Goal: Task Accomplishment & Management: Use online tool/utility

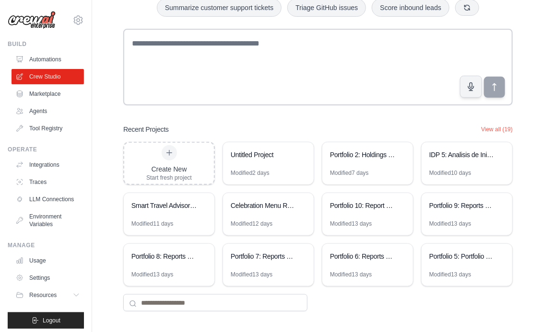
scroll to position [67, 0]
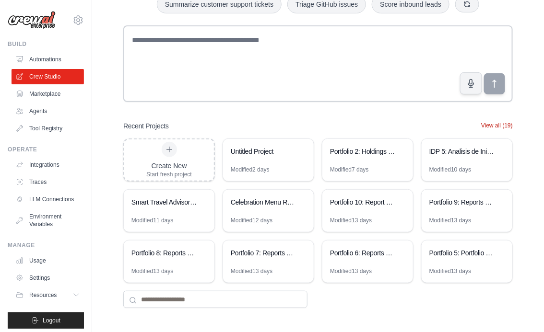
click at [500, 126] on button "View all (19)" at bounding box center [497, 126] width 32 height 8
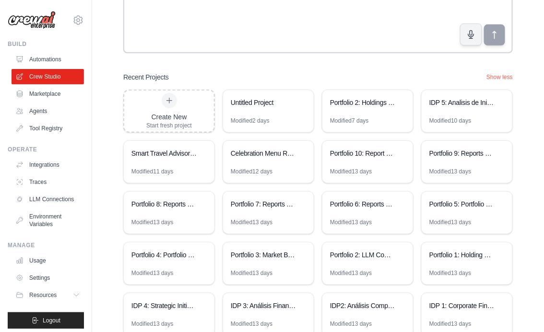
scroll to position [168, 0]
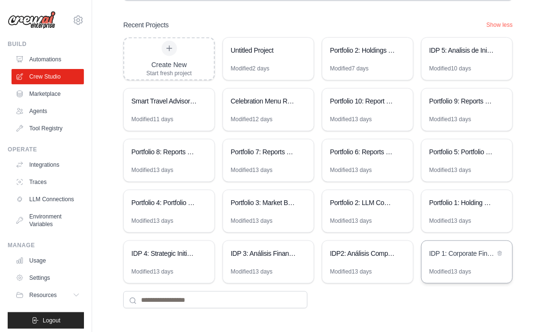
click at [463, 263] on div "IDP 1: Corporate Financial Analysis Suite" at bounding box center [466, 254] width 91 height 27
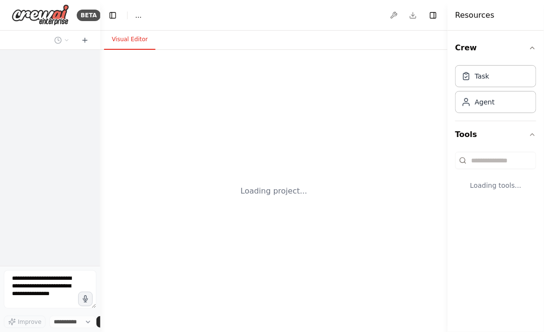
select select "****"
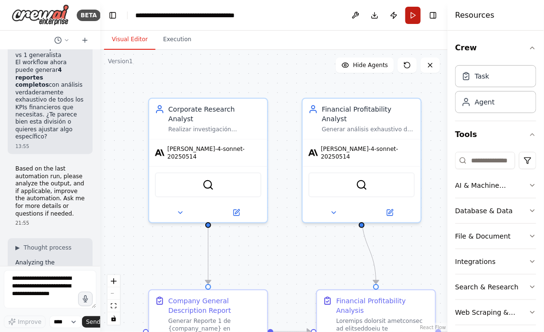
click at [414, 17] on button "Run" at bounding box center [412, 15] width 15 height 17
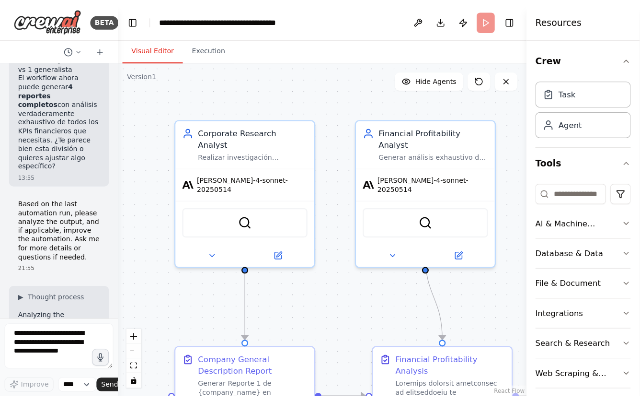
scroll to position [17003, 0]
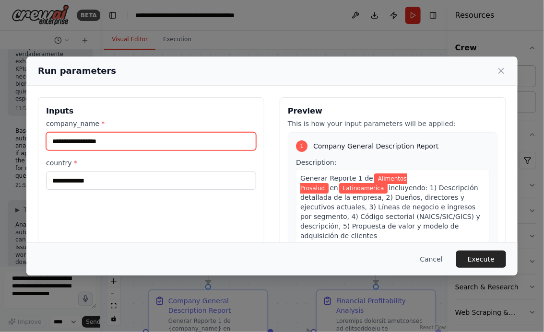
drag, startPoint x: 127, startPoint y: 140, endPoint x: 13, endPoint y: 140, distance: 114.5
click at [13, 140] on div "**********" at bounding box center [272, 166] width 544 height 332
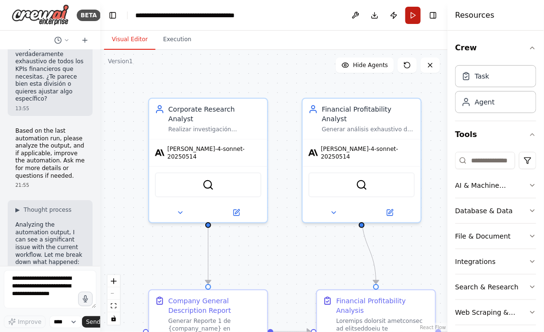
click at [417, 16] on button "Run" at bounding box center [412, 15] width 15 height 17
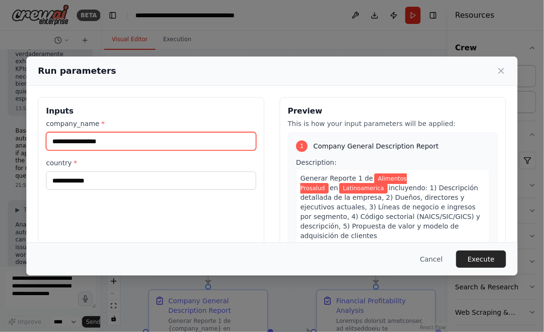
drag, startPoint x: 149, startPoint y: 142, endPoint x: 32, endPoint y: 144, distance: 117.4
click at [32, 144] on div "**********" at bounding box center [271, 211] width 491 height 250
type input "**********"
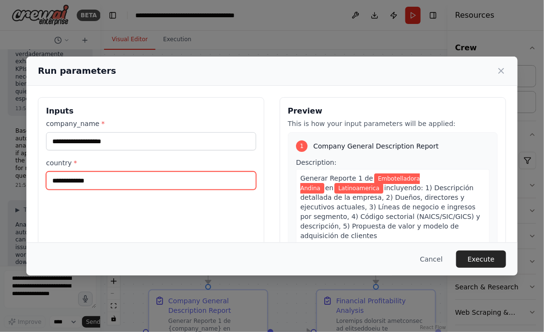
drag, startPoint x: 106, startPoint y: 180, endPoint x: 12, endPoint y: 180, distance: 94.9
click at [12, 180] on div "**********" at bounding box center [272, 166] width 544 height 332
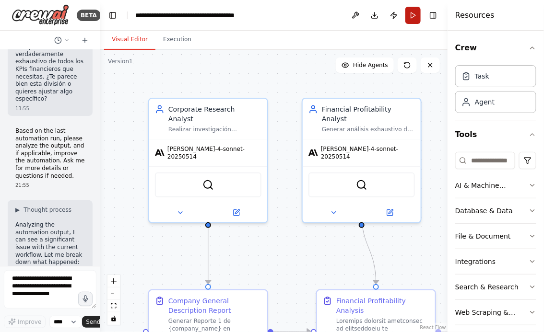
click at [413, 14] on button "Run" at bounding box center [412, 15] width 15 height 17
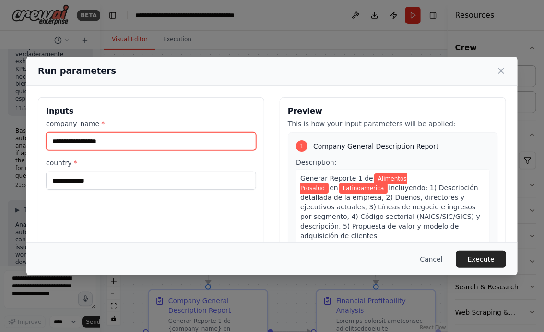
drag, startPoint x: 120, startPoint y: 142, endPoint x: 2, endPoint y: 141, distance: 117.9
click at [2, 141] on div "**********" at bounding box center [272, 166] width 544 height 332
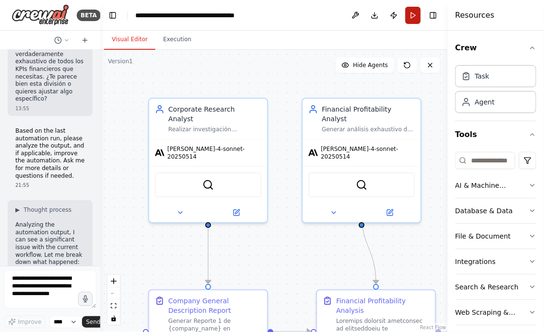
click at [412, 12] on button "Run" at bounding box center [412, 15] width 15 height 17
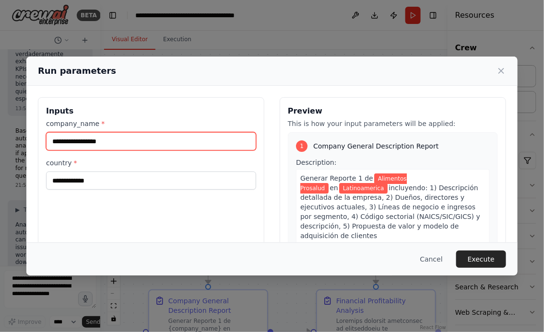
drag, startPoint x: 140, startPoint y: 141, endPoint x: -31, endPoint y: 142, distance: 171.1
click at [0, 142] on html "BETA Hello! I'm the CrewAI assistant. What kind of automation do you want to bu…" at bounding box center [272, 166] width 544 height 332
type input "**********"
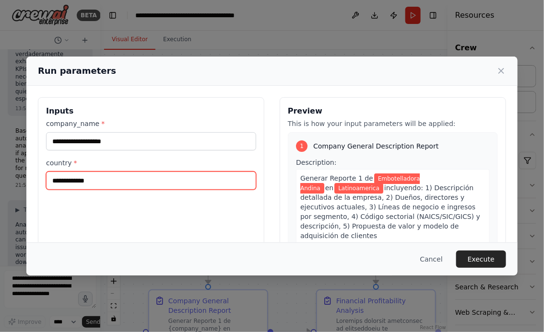
drag, startPoint x: 128, startPoint y: 187, endPoint x: 22, endPoint y: 172, distance: 107.5
click at [22, 172] on div "**********" at bounding box center [272, 166] width 544 height 332
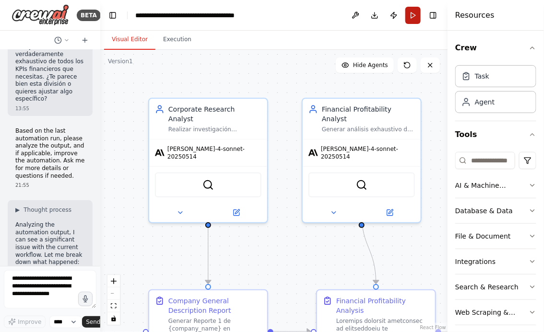
click at [412, 14] on button "Run" at bounding box center [412, 15] width 15 height 17
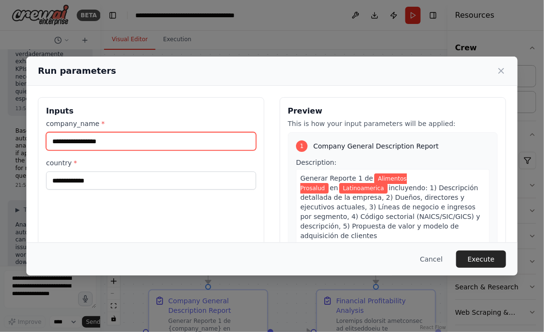
drag, startPoint x: 123, startPoint y: 139, endPoint x: 39, endPoint y: 139, distance: 83.4
click at [39, 139] on div "**********" at bounding box center [151, 210] width 226 height 227
type input "**********"
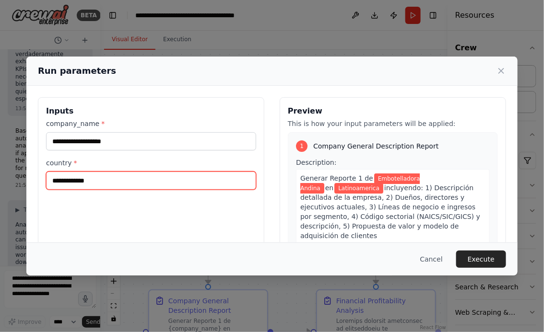
click at [108, 180] on input "**********" at bounding box center [151, 181] width 210 height 18
type input "*"
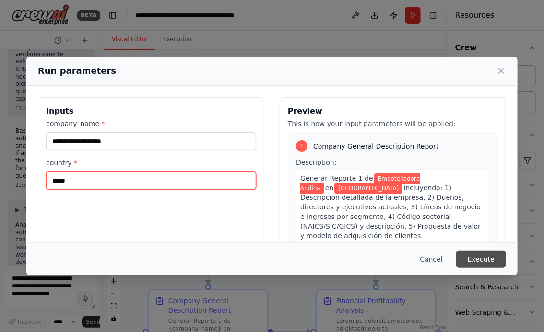
type input "*****"
click at [487, 260] on button "Execute" at bounding box center [481, 259] width 50 height 17
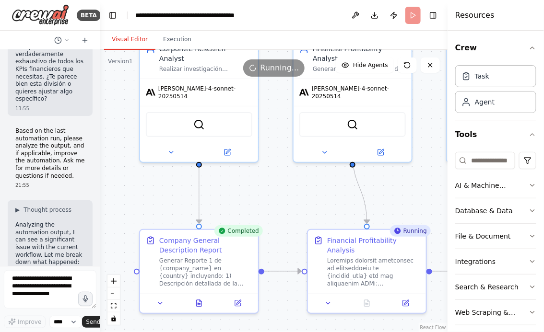
drag, startPoint x: 295, startPoint y: 249, endPoint x: 284, endPoint y: 152, distance: 97.9
click at [284, 152] on div ".deletable-edge-delete-btn { width: 20px; height: 20px; border: 0px solid #ffff…" at bounding box center [273, 191] width 347 height 282
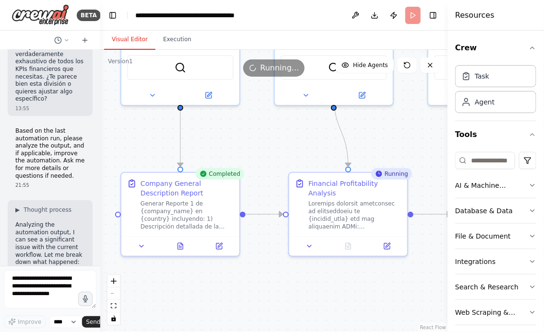
drag, startPoint x: 287, startPoint y: 157, endPoint x: 266, endPoint y: 136, distance: 29.5
click at [267, 136] on div ".deletable-edge-delete-btn { width: 20px; height: 20px; border: 0px solid #ffff…" at bounding box center [273, 191] width 347 height 282
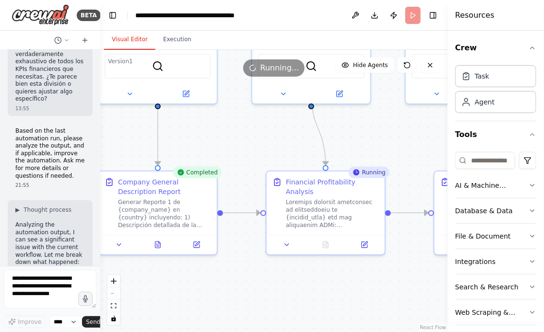
drag, startPoint x: 342, startPoint y: 285, endPoint x: 270, endPoint y: 280, distance: 72.1
click at [270, 280] on div ".deletable-edge-delete-btn { width: 20px; height: 20px; border: 0px solid #ffff…" at bounding box center [273, 191] width 347 height 282
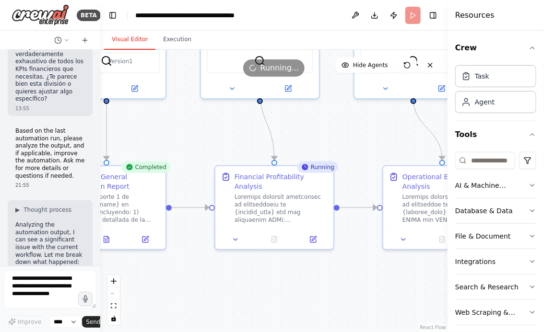
drag, startPoint x: 228, startPoint y: 284, endPoint x: 299, endPoint y: 282, distance: 70.9
click at [298, 284] on div ".deletable-edge-delete-btn { width: 20px; height: 20px; border: 0px solid #ffff…" at bounding box center [273, 191] width 347 height 282
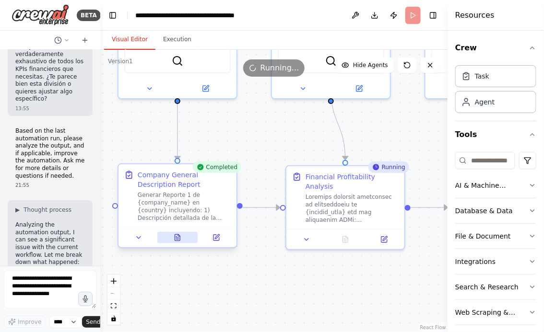
click at [177, 238] on icon at bounding box center [177, 238] width 2 height 0
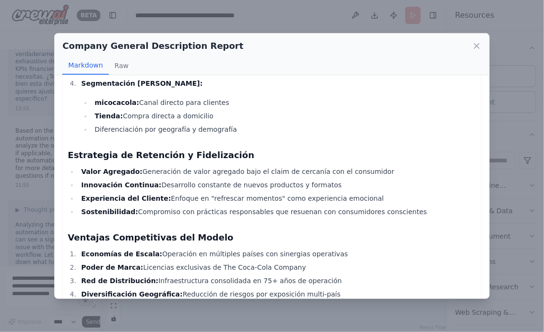
scroll to position [2085, 0]
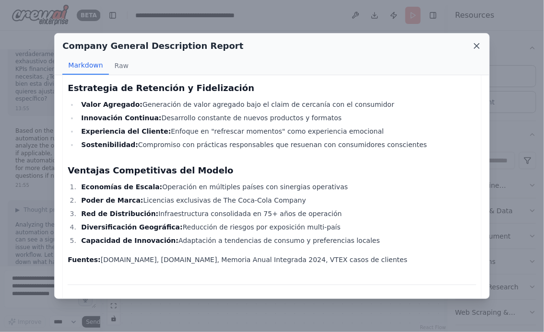
click at [477, 43] on icon at bounding box center [477, 46] width 10 height 10
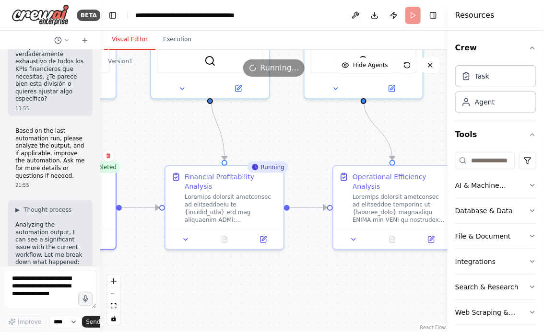
drag, startPoint x: 343, startPoint y: 265, endPoint x: 210, endPoint y: 267, distance: 132.8
click at [211, 266] on div ".deletable-edge-delete-btn { width: 20px; height: 20px; border: 0px solid #ffff…" at bounding box center [273, 191] width 347 height 282
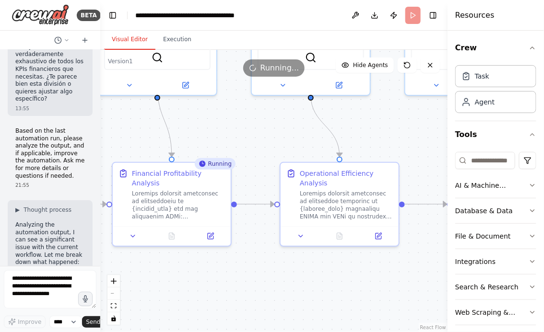
drag, startPoint x: 322, startPoint y: 286, endPoint x: 241, endPoint y: 274, distance: 81.9
click at [242, 274] on div ".deletable-edge-delete-btn { width: 20px; height: 20px; border: 0px solid #ffff…" at bounding box center [273, 191] width 347 height 282
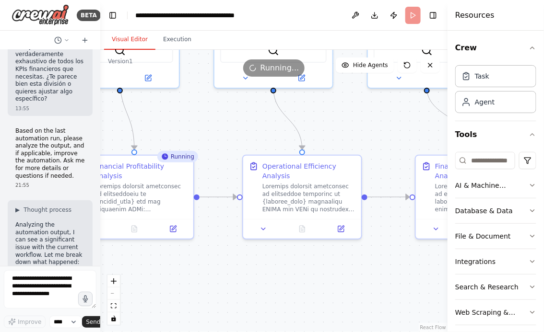
drag, startPoint x: 226, startPoint y: 285, endPoint x: 313, endPoint y: 285, distance: 87.7
click at [312, 285] on div ".deletable-edge-delete-btn { width: 20px; height: 20px; border: 0px solid #ffff…" at bounding box center [273, 191] width 347 height 282
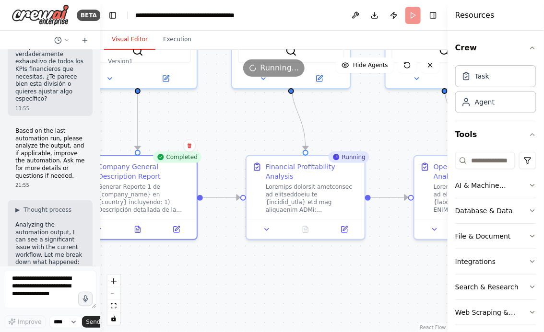
drag, startPoint x: 244, startPoint y: 278, endPoint x: 324, endPoint y: 277, distance: 79.1
click at [325, 278] on div ".deletable-edge-delete-btn { width: 20px; height: 20px; border: 0px solid #ffff…" at bounding box center [273, 191] width 347 height 282
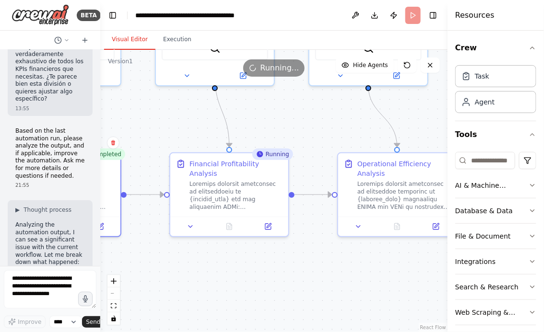
drag, startPoint x: 290, startPoint y: 251, endPoint x: 199, endPoint y: 250, distance: 90.6
click at [200, 249] on div ".deletable-edge-delete-btn { width: 20px; height: 20px; border: 0px solid #ffff…" at bounding box center [273, 191] width 347 height 282
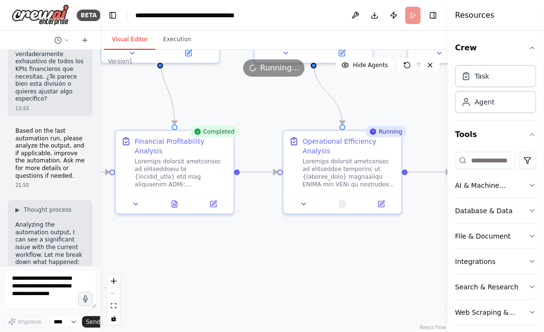
drag, startPoint x: 311, startPoint y: 124, endPoint x: 239, endPoint y: 100, distance: 76.4
click at [240, 97] on div ".deletable-edge-delete-btn { width: 20px; height: 20px; border: 0px solid #ffff…" at bounding box center [273, 191] width 347 height 282
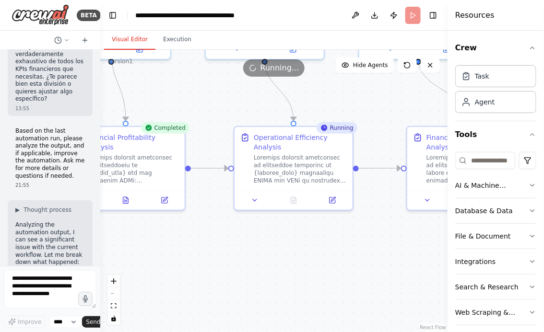
drag, startPoint x: 375, startPoint y: 103, endPoint x: 286, endPoint y: 123, distance: 91.5
click at [289, 121] on div ".deletable-edge-delete-btn { width: 20px; height: 20px; border: 0px solid #ffff…" at bounding box center [273, 191] width 347 height 282
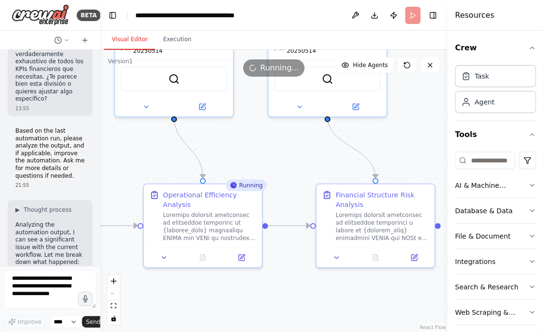
drag, startPoint x: 326, startPoint y: 118, endPoint x: 269, endPoint y: 175, distance: 81.3
click at [270, 175] on div ".deletable-edge-delete-btn { width: 20px; height: 20px; border: 0px solid #ffff…" at bounding box center [273, 191] width 347 height 282
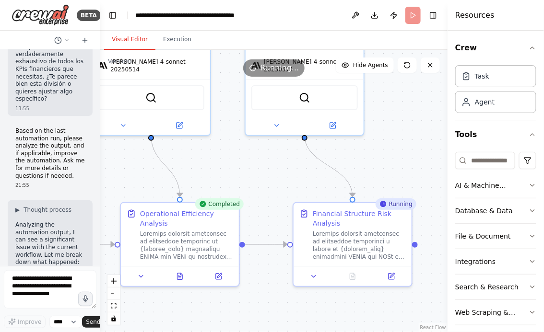
drag, startPoint x: 296, startPoint y: 168, endPoint x: 206, endPoint y: 158, distance: 91.1
click at [206, 158] on div ".deletable-edge-delete-btn { width: 20px; height: 20px; border: 0px solid #ffff…" at bounding box center [273, 191] width 347 height 282
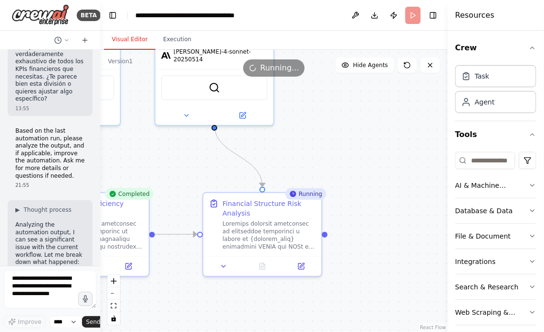
drag, startPoint x: 156, startPoint y: 164, endPoint x: 221, endPoint y: 162, distance: 65.2
click at [219, 162] on div ".deletable-edge-delete-btn { width: 20px; height: 20px; border: 0px solid #ffff…" at bounding box center [273, 191] width 347 height 282
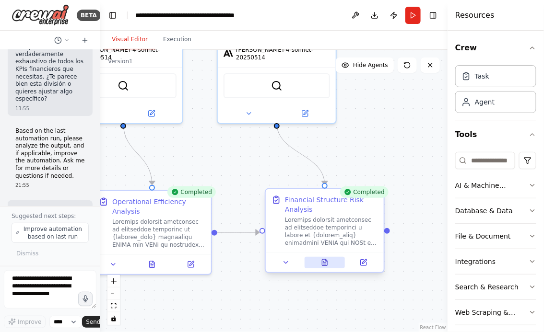
click at [321, 266] on icon at bounding box center [325, 263] width 8 height 8
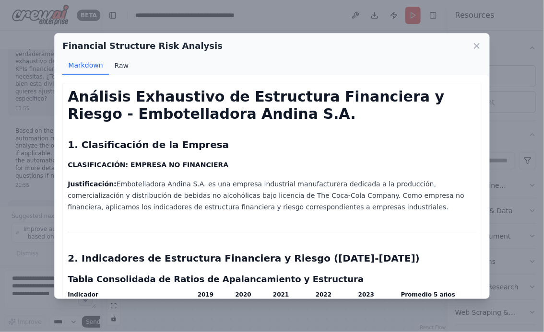
click at [121, 65] on button "Raw" at bounding box center [121, 66] width 25 height 18
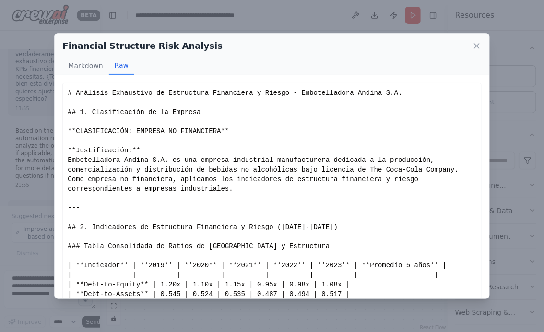
scroll to position [23, 0]
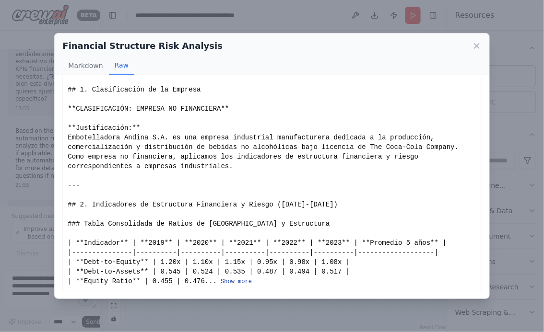
click at [238, 279] on button "Show more" at bounding box center [235, 282] width 31 height 8
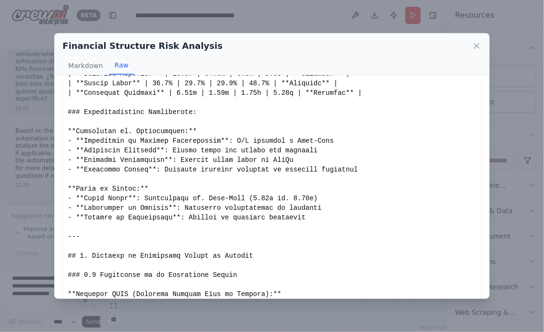
scroll to position [2783, 0]
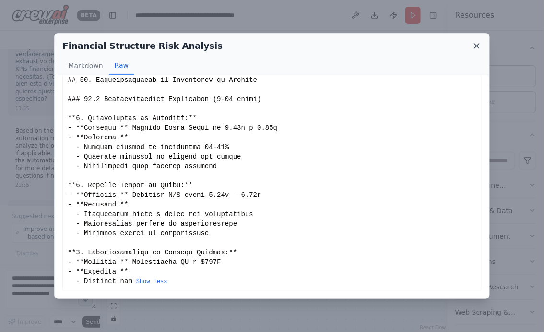
click at [475, 46] on icon at bounding box center [477, 46] width 10 height 10
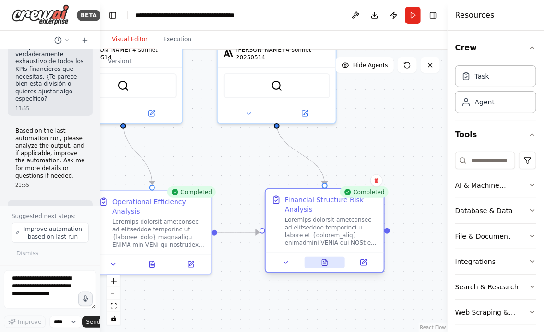
click at [329, 263] on button at bounding box center [324, 263] width 41 height 12
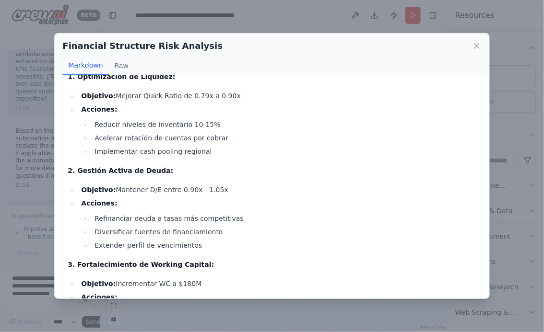
scroll to position [3620, 0]
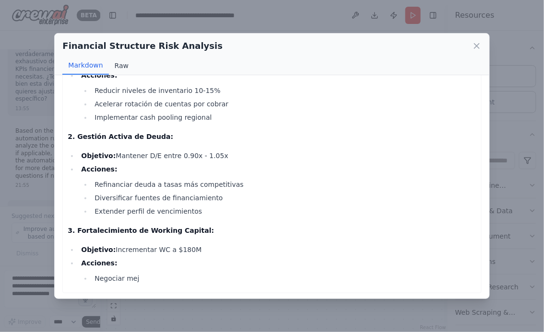
click at [122, 67] on button "Raw" at bounding box center [121, 66] width 25 height 18
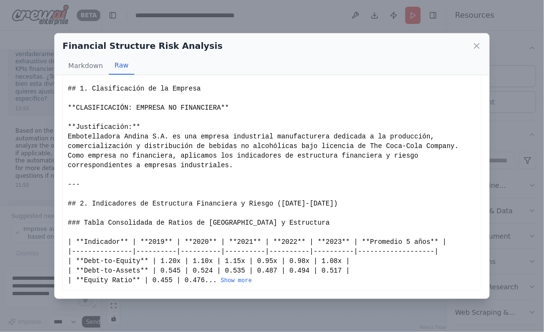
scroll to position [23, 0]
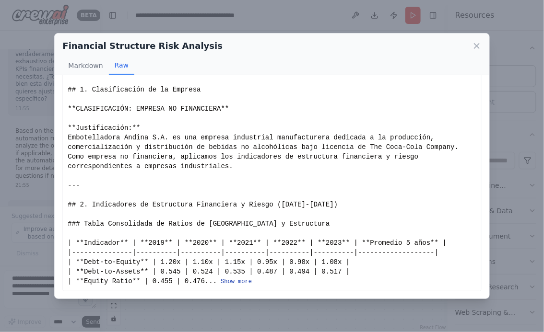
click at [238, 282] on button "Show more" at bounding box center [235, 282] width 31 height 8
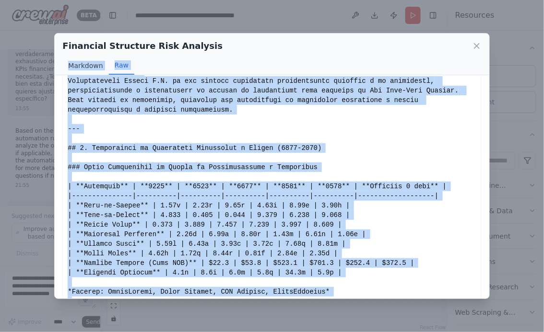
scroll to position [0, 0]
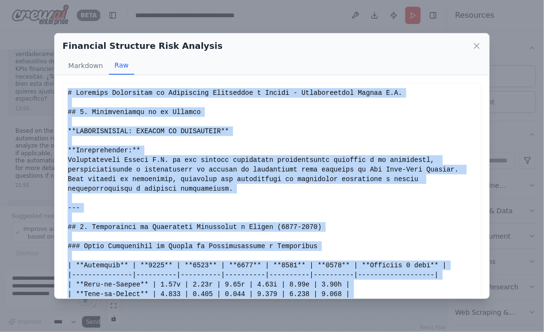
drag, startPoint x: 85, startPoint y: 229, endPoint x: 63, endPoint y: 91, distance: 139.8
copy div "# Análisis Exhaustivo de Estructura Financiera y Riesgo - Embotelladora Andina …"
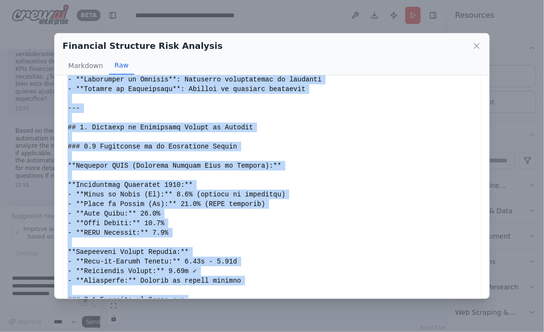
scroll to position [2394, 0]
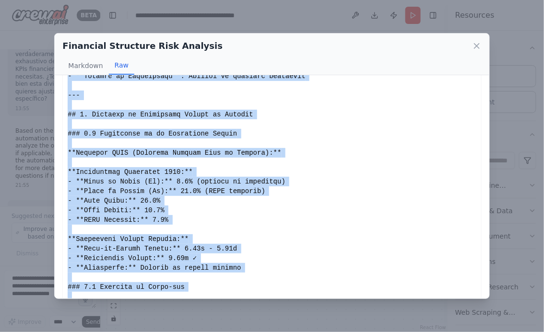
copy div "# Análisis Exhaustivo de Estructura Financiera y Riesgo - Embotelladora Andina …"
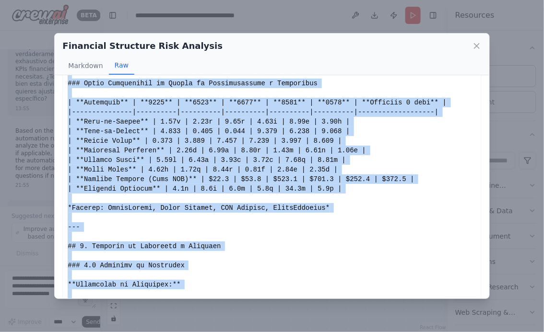
scroll to position [0, 0]
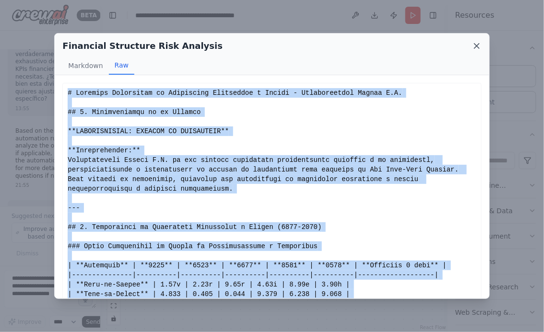
click at [475, 46] on icon at bounding box center [476, 46] width 5 height 5
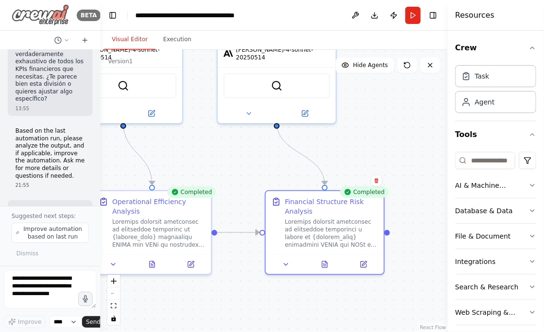
click at [18, 17] on img at bounding box center [41, 15] width 58 height 22
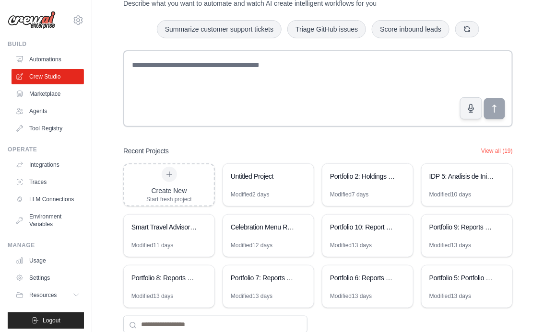
scroll to position [67, 0]
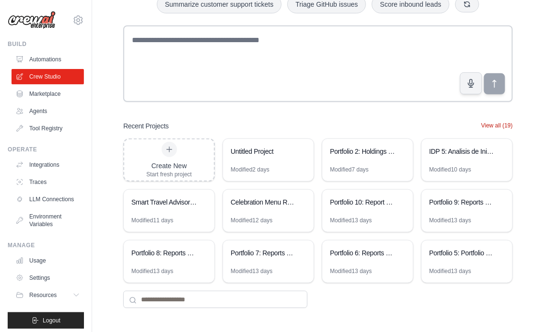
click at [497, 126] on button "View all (19)" at bounding box center [497, 126] width 32 height 8
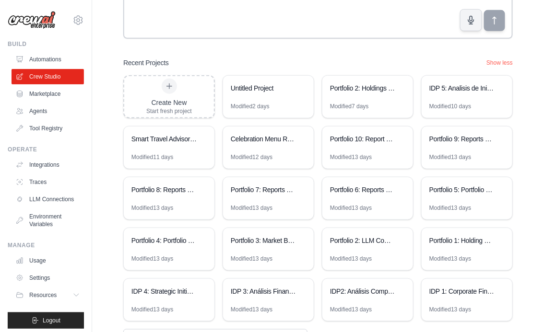
scroll to position [168, 0]
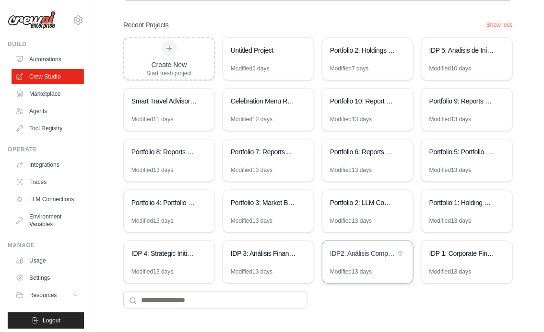
click at [383, 268] on div "Modified 13 days" at bounding box center [367, 275] width 91 height 15
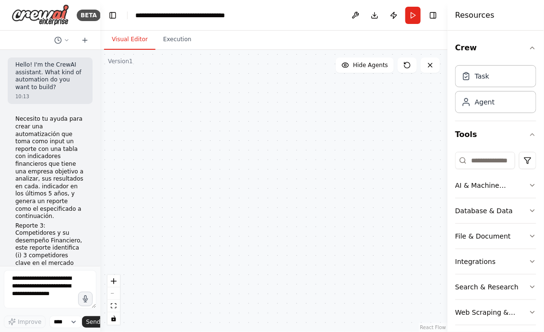
scroll to position [5987, 0]
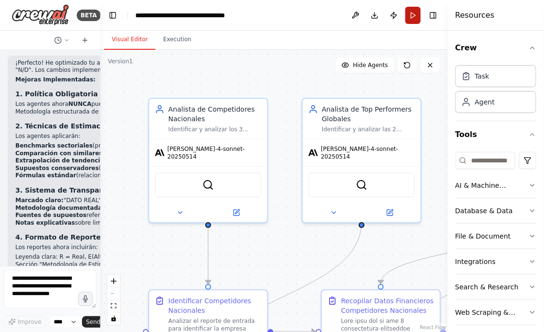
click at [418, 11] on button "Run" at bounding box center [412, 15] width 15 height 17
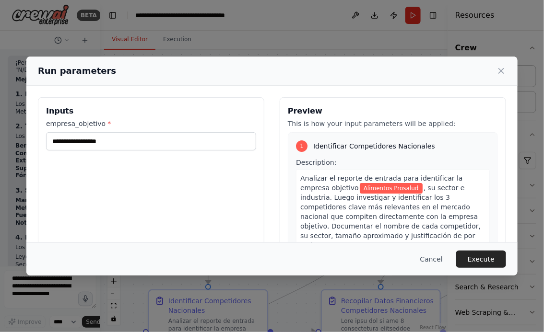
drag, startPoint x: 185, startPoint y: 70, endPoint x: 347, endPoint y: 65, distance: 162.6
click at [348, 65] on div "Run parameters" at bounding box center [272, 70] width 468 height 13
drag, startPoint x: 126, startPoint y: 141, endPoint x: 33, endPoint y: 141, distance: 93.0
click at [34, 141] on div "**********" at bounding box center [271, 211] width 491 height 250
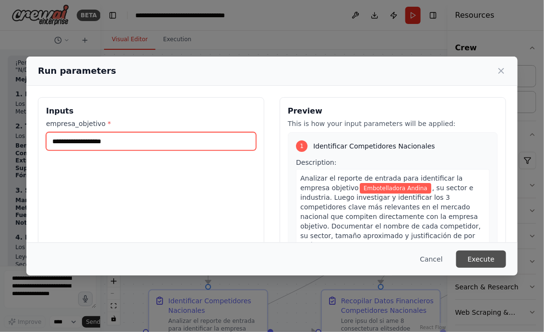
type input "**********"
click at [478, 257] on button "Execute" at bounding box center [481, 259] width 50 height 17
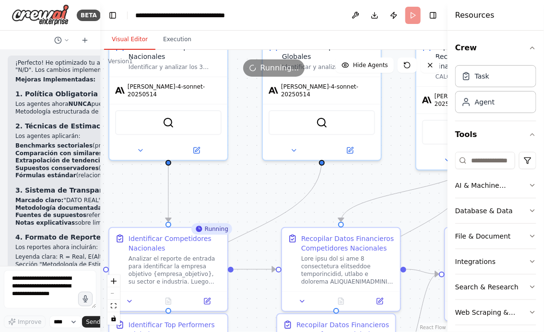
drag, startPoint x: 283, startPoint y: 249, endPoint x: 239, endPoint y: 183, distance: 79.5
click at [240, 183] on div ".deletable-edge-delete-btn { width: 20px; height: 20px; border: 0px solid #ffff…" at bounding box center [273, 191] width 347 height 282
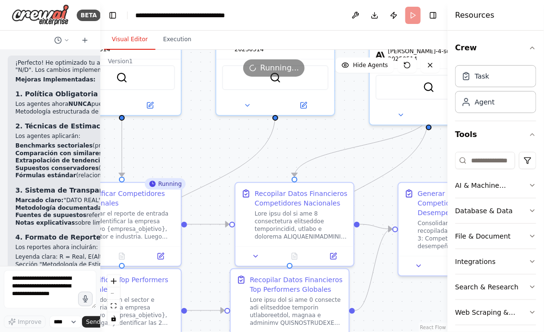
drag, startPoint x: 345, startPoint y: 184, endPoint x: 301, endPoint y: 140, distance: 61.3
click at [301, 141] on div ".deletable-edge-delete-btn { width: 20px; height: 20px; border: 0px solid #ffff…" at bounding box center [273, 191] width 347 height 282
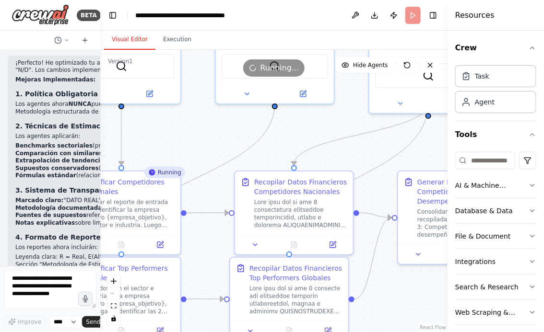
drag, startPoint x: 381, startPoint y: 295, endPoint x: 394, endPoint y: 230, distance: 66.0
click at [394, 230] on div ".deletable-edge-delete-btn { width: 20px; height: 20px; border: 0px solid #ffff…" at bounding box center [273, 191] width 347 height 282
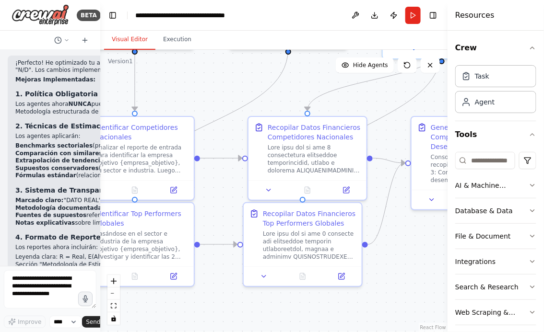
drag, startPoint x: 191, startPoint y: 80, endPoint x: 295, endPoint y: 79, distance: 103.5
click at [295, 79] on div ".deletable-edge-delete-btn { width: 20px; height: 20px; border: 0px solid #ffff…" at bounding box center [273, 191] width 347 height 282
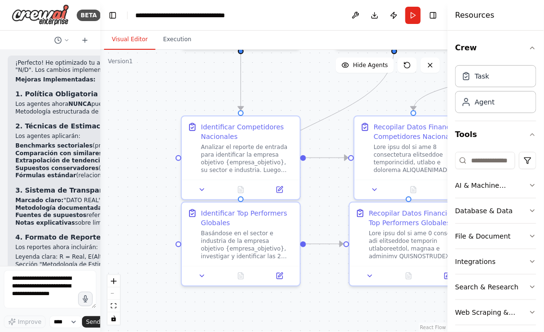
drag, startPoint x: 164, startPoint y: 87, endPoint x: 318, endPoint y: 86, distance: 153.9
click at [316, 87] on div ".deletable-edge-delete-btn { width: 20px; height: 20px; border: 0px solid #ffff…" at bounding box center [273, 191] width 347 height 282
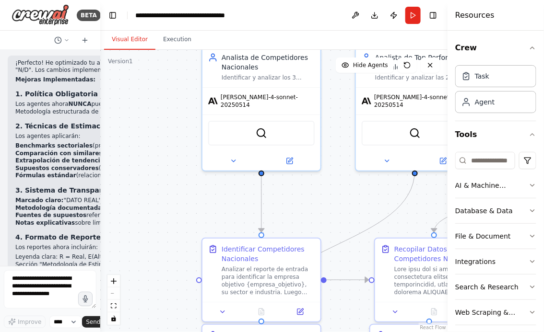
drag, startPoint x: 304, startPoint y: 89, endPoint x: 170, endPoint y: 220, distance: 188.1
click at [170, 220] on div ".deletable-edge-delete-btn { width: 20px; height: 20px; border: 0px solid #ffff…" at bounding box center [273, 191] width 347 height 282
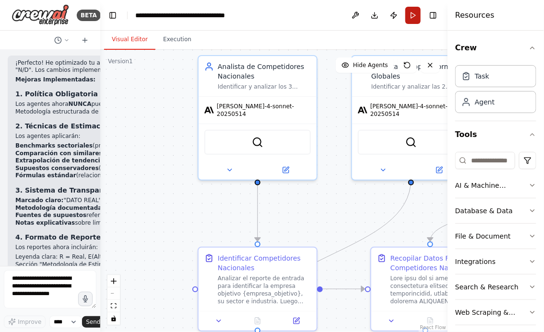
click at [412, 16] on button "Run" at bounding box center [412, 15] width 15 height 17
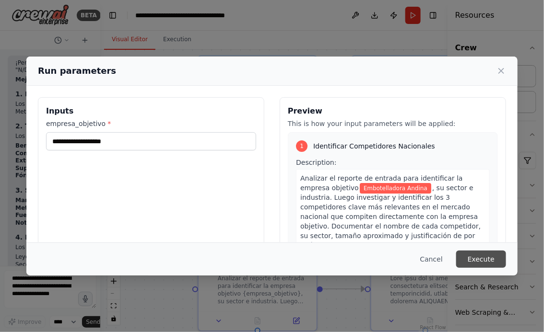
click at [485, 260] on button "Execute" at bounding box center [481, 259] width 50 height 17
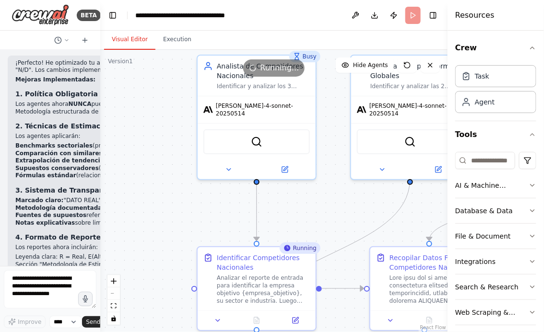
drag, startPoint x: 168, startPoint y: 208, endPoint x: 118, endPoint y: 153, distance: 74.6
click at [118, 153] on div ".deletable-edge-delete-btn { width: 20px; height: 20px; border: 0px solid #ffff…" at bounding box center [273, 191] width 347 height 282
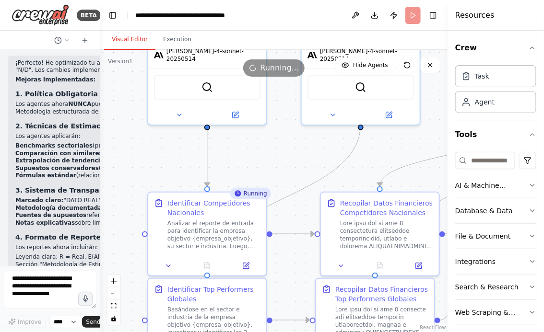
drag, startPoint x: 256, startPoint y: 158, endPoint x: 204, endPoint y: 101, distance: 77.0
click at [204, 102] on div ".deletable-edge-delete-btn { width: 20px; height: 20px; border: 0px solid #ffff…" at bounding box center [273, 191] width 347 height 282
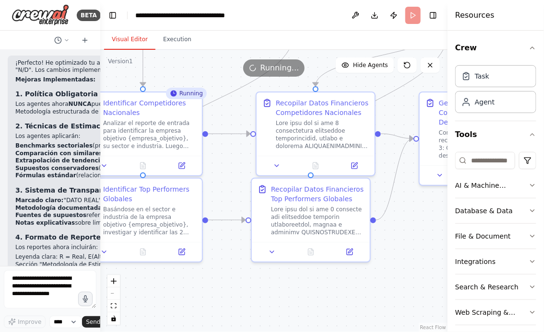
drag, startPoint x: 319, startPoint y: 107, endPoint x: 303, endPoint y: 33, distance: 75.5
click at [303, 33] on div "Visual Editor Execution Version 1 Show Tools Hide Agents .deletable-edge-delete…" at bounding box center [273, 181] width 347 height 301
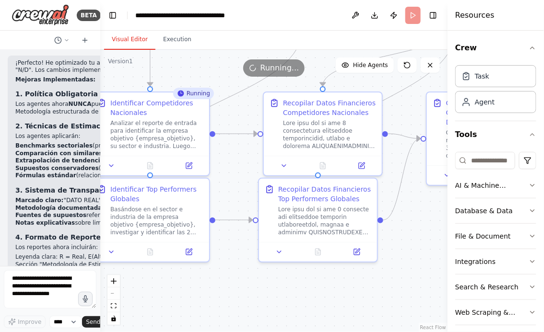
drag, startPoint x: 385, startPoint y: 220, endPoint x: 399, endPoint y: 266, distance: 48.1
click at [399, 267] on div ".deletable-edge-delete-btn { width: 20px; height: 20px; border: 0px solid #ffff…" at bounding box center [273, 191] width 347 height 282
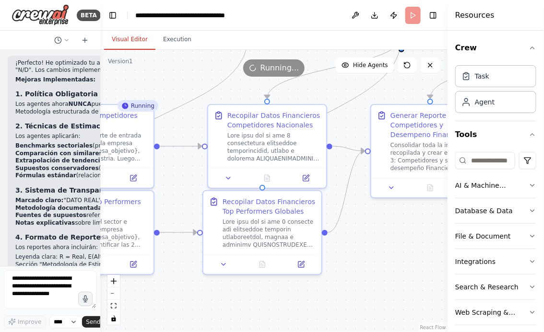
drag, startPoint x: 355, startPoint y: 301, endPoint x: 295, endPoint y: 298, distance: 60.5
click at [295, 298] on div ".deletable-edge-delete-btn { width: 20px; height: 20px; border: 0px solid #ffff…" at bounding box center [273, 191] width 347 height 282
drag, startPoint x: 362, startPoint y: 263, endPoint x: 396, endPoint y: 258, distance: 34.0
click at [396, 258] on div ".deletable-edge-delete-btn { width: 20px; height: 20px; border: 0px solid #ffff…" at bounding box center [273, 191] width 347 height 282
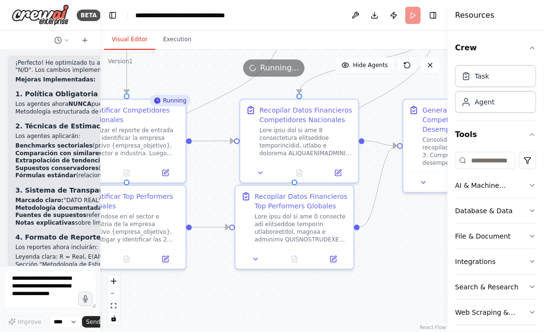
drag, startPoint x: 225, startPoint y: 297, endPoint x: 279, endPoint y: 294, distance: 53.8
click at [279, 295] on div ".deletable-edge-delete-btn { width: 20px; height: 20px; border: 0px solid #ffff…" at bounding box center [273, 191] width 347 height 282
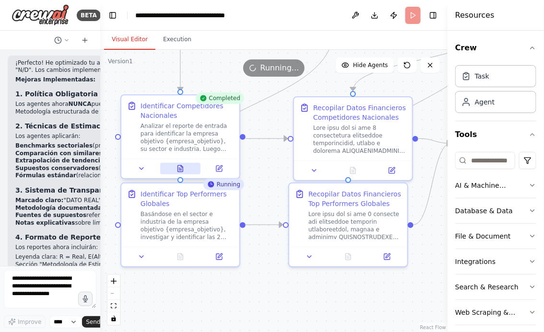
click at [182, 169] on icon at bounding box center [180, 168] width 5 height 6
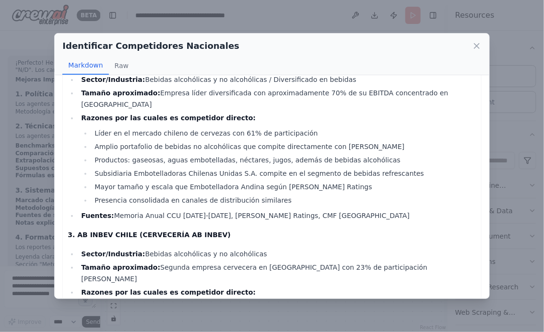
scroll to position [0, 0]
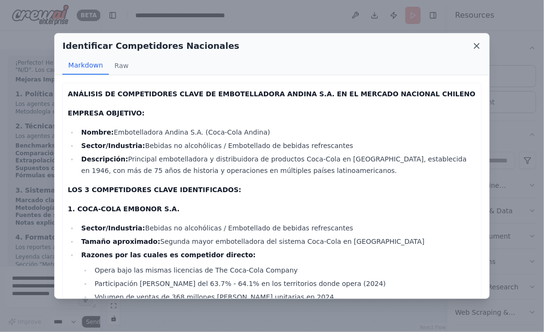
click at [475, 46] on icon at bounding box center [477, 46] width 10 height 10
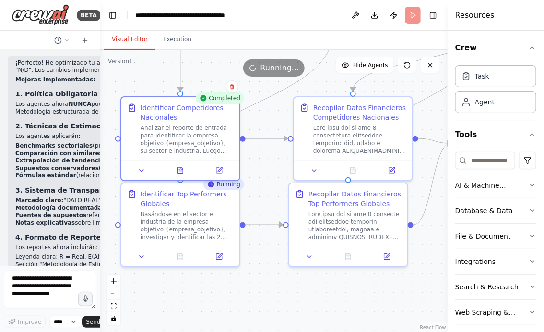
drag, startPoint x: 298, startPoint y: 296, endPoint x: 242, endPoint y: 286, distance: 56.9
click at [242, 286] on div ".deletable-edge-delete-btn { width: 20px; height: 20px; border: 0px solid #ffff…" at bounding box center [273, 191] width 347 height 282
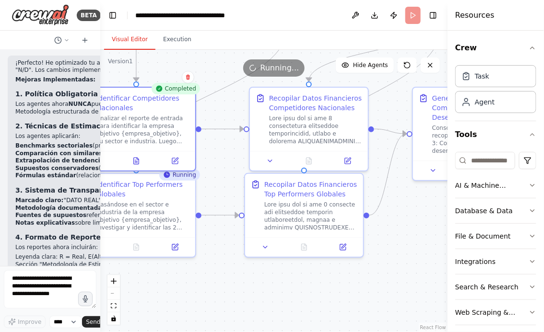
drag, startPoint x: 197, startPoint y: 278, endPoint x: 291, endPoint y: 276, distance: 94.0
click at [290, 276] on div ".deletable-edge-delete-btn { width: 20px; height: 20px; border: 0px solid #ffff…" at bounding box center [273, 191] width 347 height 282
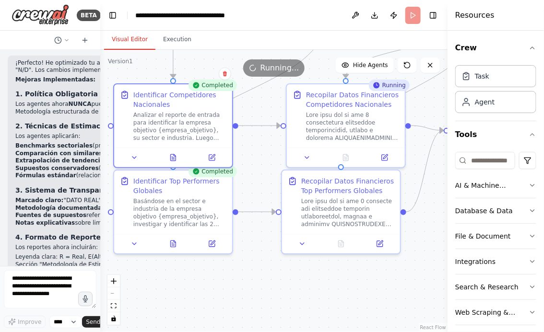
drag, startPoint x: 360, startPoint y: 282, endPoint x: 307, endPoint y: 280, distance: 53.2
click at [307, 280] on div ".deletable-edge-delete-btn { width: 20px; height: 20px; border: 0px solid #ffff…" at bounding box center [273, 191] width 347 height 282
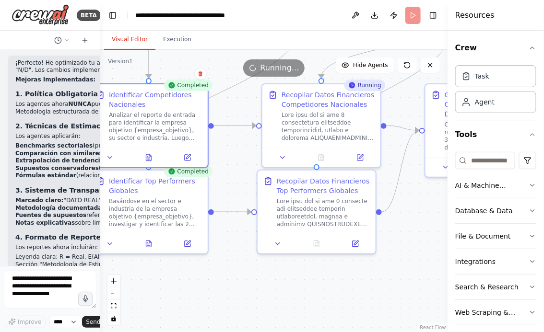
drag, startPoint x: 310, startPoint y: 282, endPoint x: 273, endPoint y: 282, distance: 37.4
click at [284, 282] on div ".deletable-edge-delete-btn { width: 20px; height: 20px; border: 0px solid #ffff…" at bounding box center [273, 191] width 347 height 282
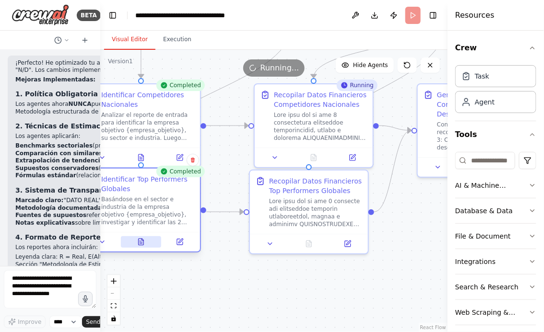
click at [140, 242] on icon at bounding box center [141, 242] width 8 height 8
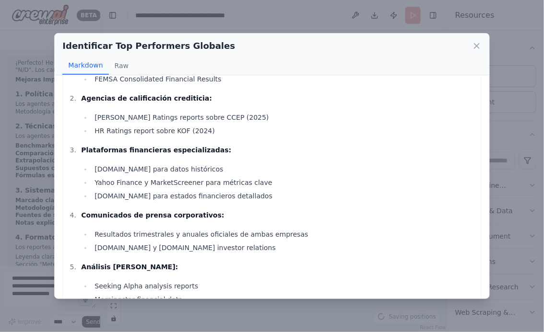
scroll to position [768, 0]
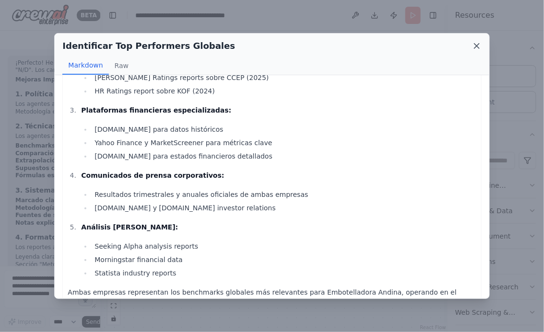
click at [478, 46] on icon at bounding box center [477, 46] width 10 height 10
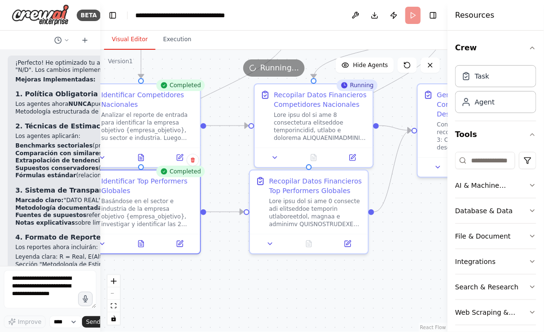
drag, startPoint x: 404, startPoint y: 291, endPoint x: 338, endPoint y: 291, distance: 65.7
click at [338, 291] on div ".deletable-edge-delete-btn { width: 20px; height: 20px; border: 0px solid #ffff…" at bounding box center [273, 191] width 347 height 282
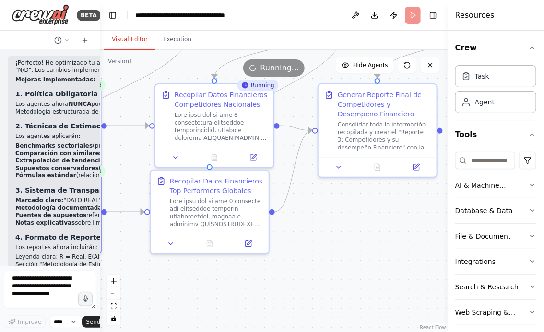
drag, startPoint x: 371, startPoint y: 279, endPoint x: 328, endPoint y: 279, distance: 43.1
click at [330, 279] on div ".deletable-edge-delete-btn { width: 20px; height: 20px; border: 0px solid #ffff…" at bounding box center [273, 191] width 347 height 282
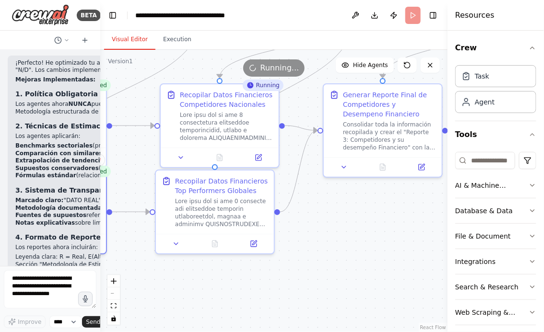
drag, startPoint x: 300, startPoint y: 271, endPoint x: 324, endPoint y: 271, distance: 24.9
click at [324, 271] on div ".deletable-edge-delete-btn { width: 20px; height: 20px; border: 0px solid #ffff…" at bounding box center [273, 191] width 347 height 282
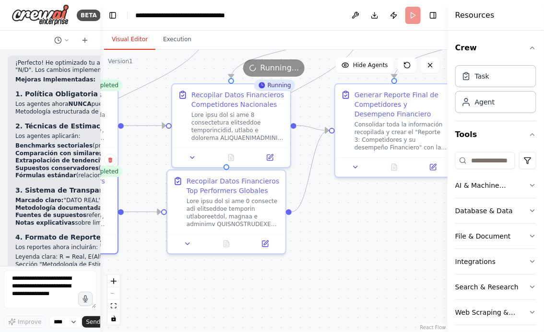
drag, startPoint x: 282, startPoint y: 281, endPoint x: 313, endPoint y: 281, distance: 31.2
click at [312, 281] on div ".deletable-edge-delete-btn { width: 20px; height: 20px; border: 0px solid #ffff…" at bounding box center [273, 191] width 347 height 282
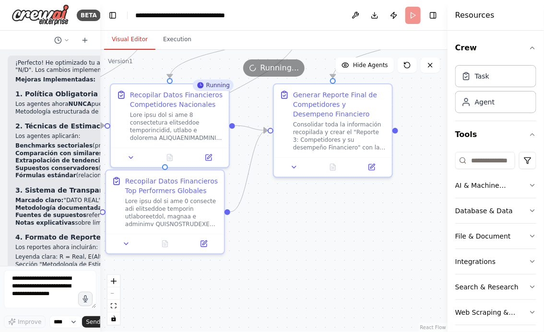
drag, startPoint x: 345, startPoint y: 280, endPoint x: 242, endPoint y: 280, distance: 103.0
click at [243, 280] on div ".deletable-edge-delete-btn { width: 20px; height: 20px; border: 0px solid #ffff…" at bounding box center [273, 191] width 347 height 282
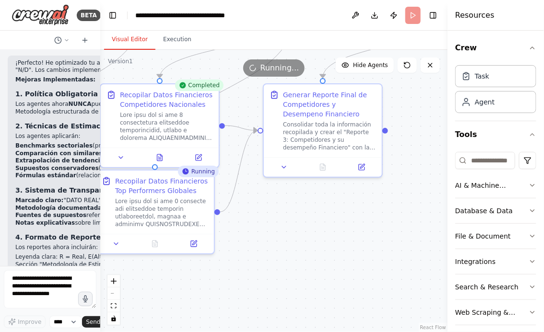
drag, startPoint x: 278, startPoint y: 236, endPoint x: 333, endPoint y: 236, distance: 55.1
click at [333, 236] on div ".deletable-edge-delete-btn { width: 20px; height: 20px; border: 0px solid #ffff…" at bounding box center [273, 191] width 347 height 282
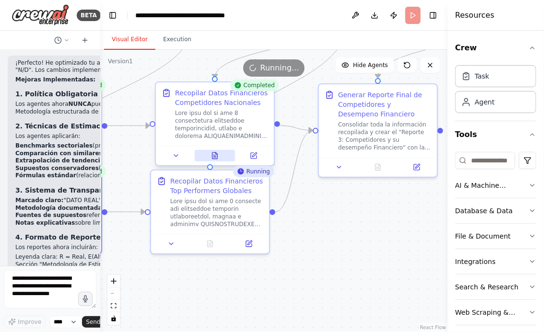
click at [218, 156] on icon at bounding box center [215, 156] width 8 height 8
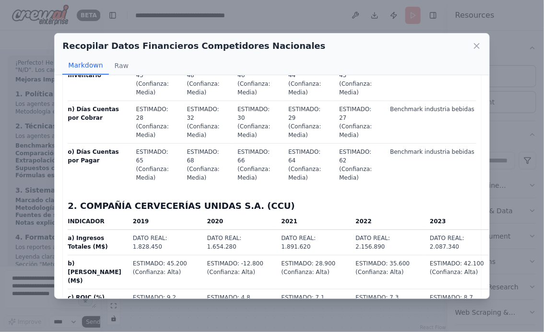
scroll to position [631, 0]
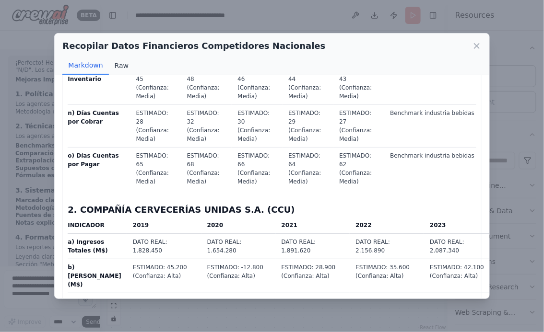
click at [120, 66] on button "Raw" at bounding box center [121, 66] width 25 height 18
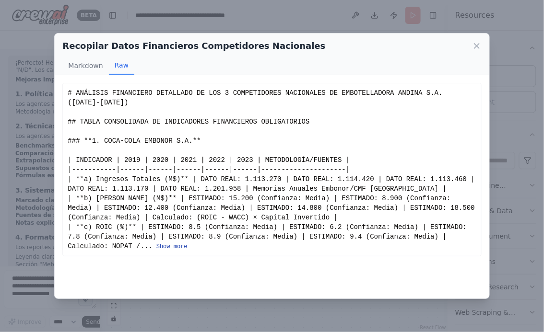
click at [165, 247] on button "Show more" at bounding box center [171, 247] width 31 height 8
click at [177, 247] on button "Show more" at bounding box center [171, 247] width 31 height 8
click at [180, 245] on button "Show more" at bounding box center [171, 247] width 31 height 8
click at [184, 247] on button "Show more" at bounding box center [171, 247] width 31 height 8
click at [178, 243] on button "Show more" at bounding box center [171, 247] width 31 height 8
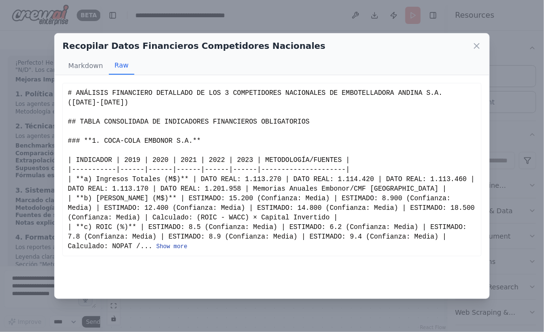
click at [171, 250] on button "Show more" at bounding box center [171, 247] width 31 height 8
click at [174, 246] on button "Show more" at bounding box center [171, 247] width 31 height 8
click at [475, 46] on icon at bounding box center [477, 46] width 10 height 10
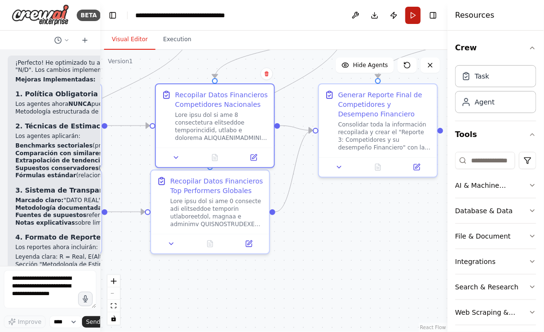
click at [411, 18] on button "Run" at bounding box center [412, 15] width 15 height 17
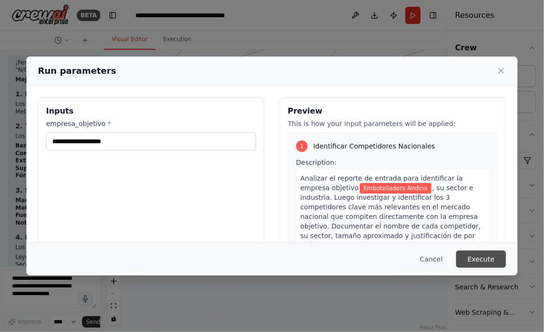
click at [481, 258] on button "Execute" at bounding box center [481, 259] width 50 height 17
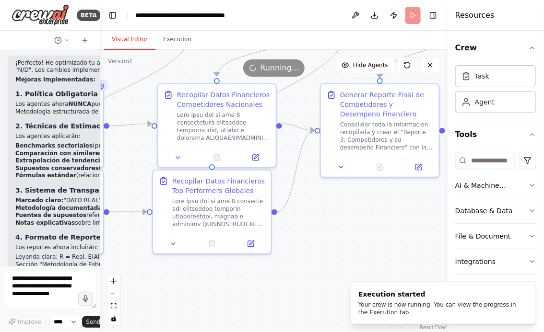
drag, startPoint x: 242, startPoint y: 295, endPoint x: 377, endPoint y: 279, distance: 136.1
click at [375, 280] on div "BETA Hello! I'm the CrewAI assistant. What kind of automation do you want to bu…" at bounding box center [272, 166] width 544 height 332
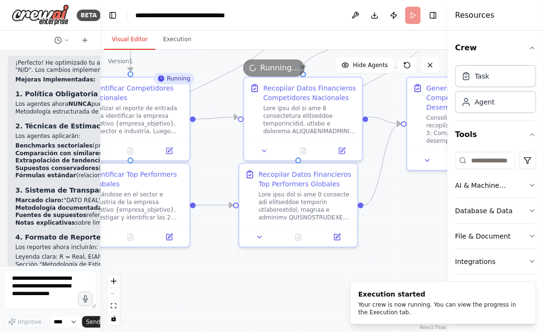
drag, startPoint x: 322, startPoint y: 285, endPoint x: 258, endPoint y: 307, distance: 67.3
click at [259, 307] on div ".deletable-edge-delete-btn { width: 20px; height: 20px; border: 0px solid #ffff…" at bounding box center [273, 191] width 347 height 282
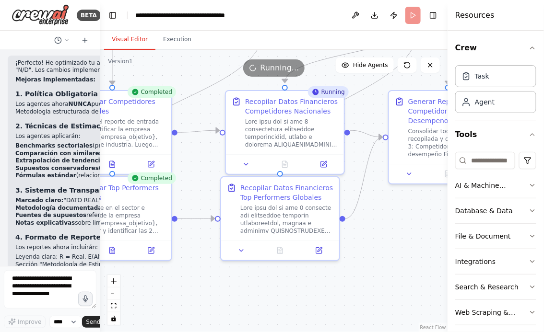
drag, startPoint x: 392, startPoint y: 289, endPoint x: 310, endPoint y: 289, distance: 82.4
click at [311, 289] on div ".deletable-edge-delete-btn { width: 20px; height: 20px; border: 0px solid #ffff…" at bounding box center [273, 191] width 347 height 282
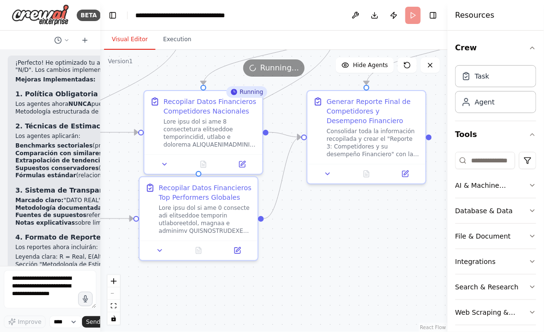
drag, startPoint x: 276, startPoint y: 291, endPoint x: 304, endPoint y: 285, distance: 29.5
click at [303, 285] on div ".deletable-edge-delete-btn { width: 20px; height: 20px; border: 0px solid #ffff…" at bounding box center [273, 191] width 347 height 282
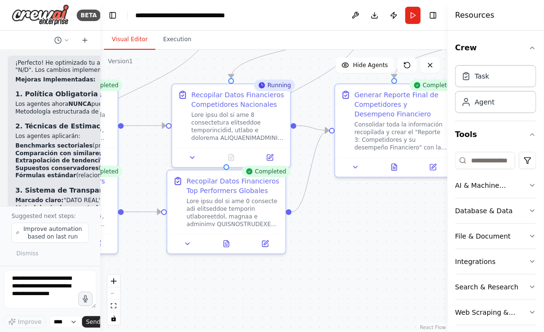
drag, startPoint x: 374, startPoint y: 256, endPoint x: 291, endPoint y: 239, distance: 84.2
click at [291, 239] on div ".deletable-edge-delete-btn { width: 20px; height: 20px; border: 0px solid #ffff…" at bounding box center [273, 191] width 347 height 282
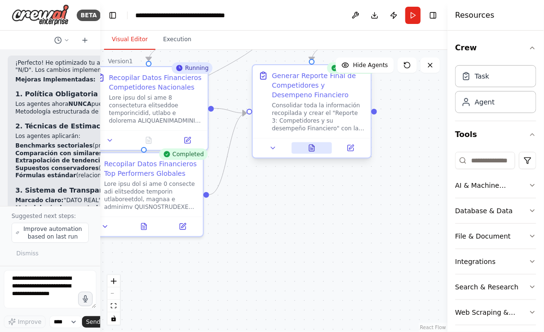
click at [311, 150] on icon at bounding box center [311, 150] width 2 height 0
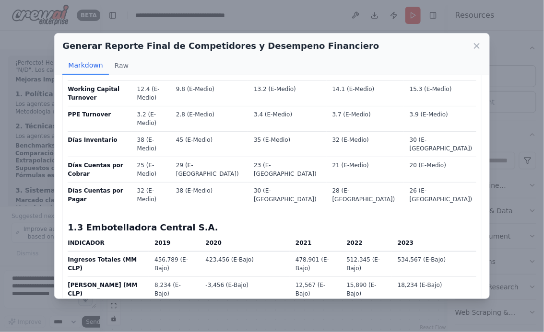
scroll to position [1111, 0]
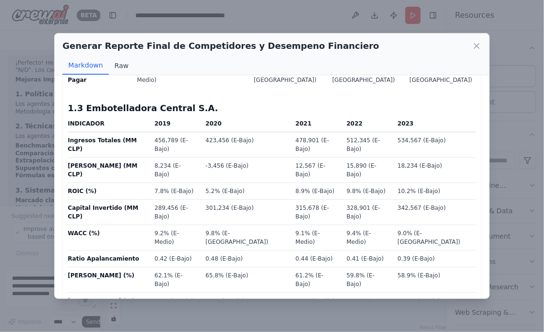
click at [121, 65] on button "Raw" at bounding box center [121, 66] width 25 height 18
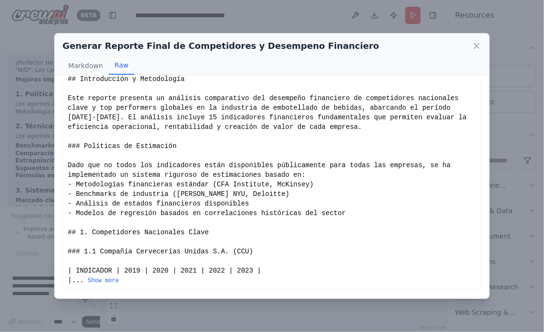
scroll to position [32, 0]
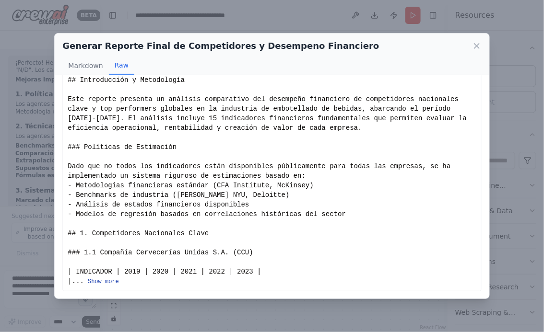
click at [106, 278] on button "Show more" at bounding box center [103, 282] width 31 height 8
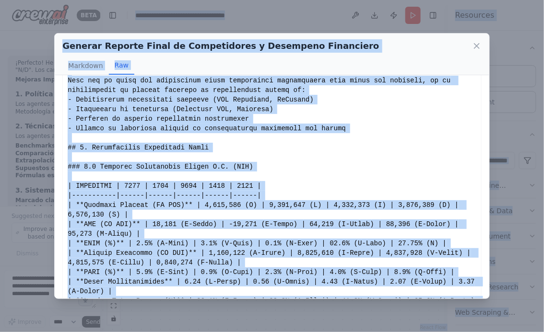
scroll to position [0, 0]
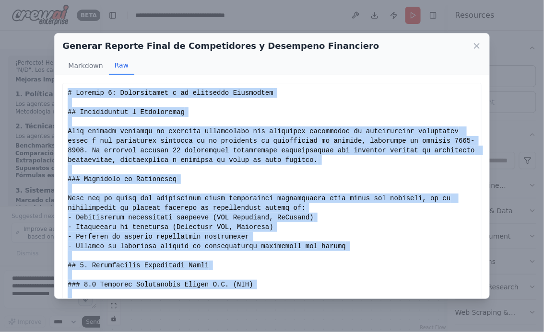
drag, startPoint x: 106, startPoint y: 282, endPoint x: 68, endPoint y: 95, distance: 191.4
copy div "# Reporte 3: Competidores y su desempeño Financiero ## Introducción y Metodolog…"
click at [476, 46] on icon at bounding box center [476, 46] width 5 height 5
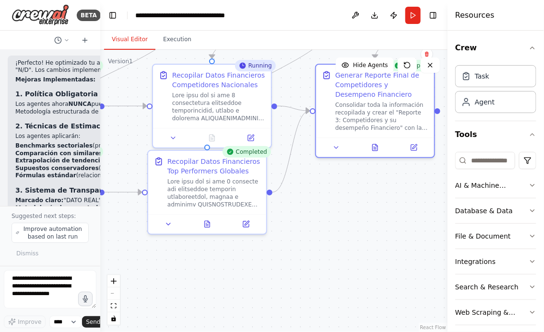
drag, startPoint x: 238, startPoint y: 269, endPoint x: 323, endPoint y: 267, distance: 84.9
click at [323, 267] on div ".deletable-edge-delete-btn { width: 20px; height: 20px; border: 0px solid #ffff…" at bounding box center [273, 191] width 347 height 282
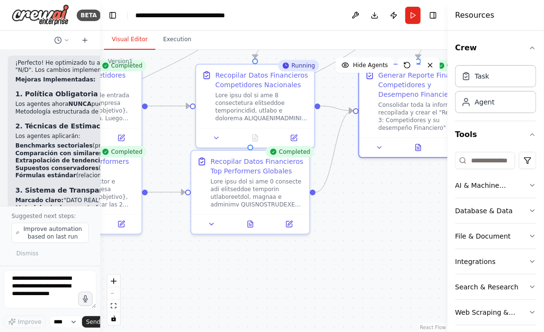
drag, startPoint x: 343, startPoint y: 251, endPoint x: 437, endPoint y: 252, distance: 93.9
click at [437, 253] on div ".deletable-edge-delete-btn { width: 20px; height: 20px; border: 0px solid #ffff…" at bounding box center [273, 191] width 347 height 282
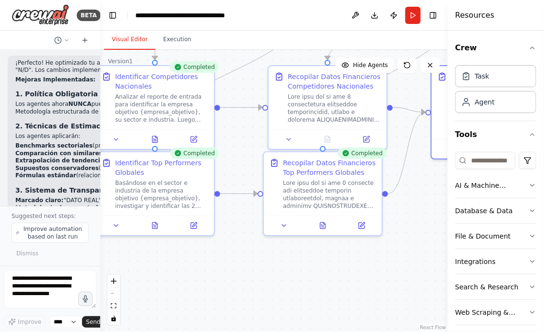
drag, startPoint x: 262, startPoint y: 287, endPoint x: 384, endPoint y: 291, distance: 122.8
click at [384, 291] on div ".deletable-edge-delete-btn { width: 20px; height: 20px; border: 0px solid #ffff…" at bounding box center [273, 191] width 347 height 282
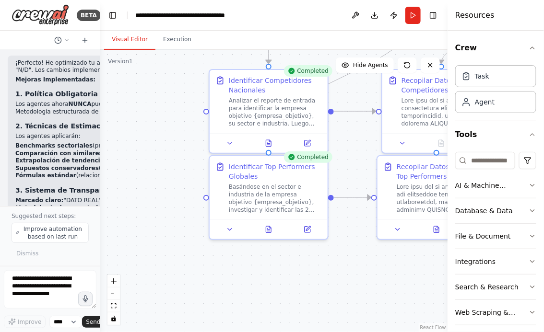
drag, startPoint x: 357, startPoint y: 274, endPoint x: 168, endPoint y: 274, distance: 188.8
click at [169, 273] on div ".deletable-edge-delete-btn { width: 20px; height: 20px; border: 0px solid #ffff…" at bounding box center [273, 191] width 347 height 282
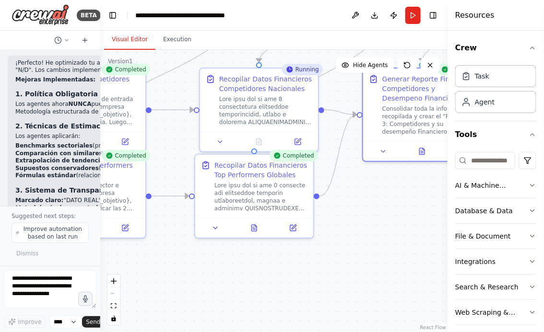
drag, startPoint x: 410, startPoint y: 263, endPoint x: 271, endPoint y: 263, distance: 139.0
click at [272, 263] on div ".deletable-edge-delete-btn { width: 20px; height: 20px; border: 0px solid #ffff…" at bounding box center [273, 191] width 347 height 282
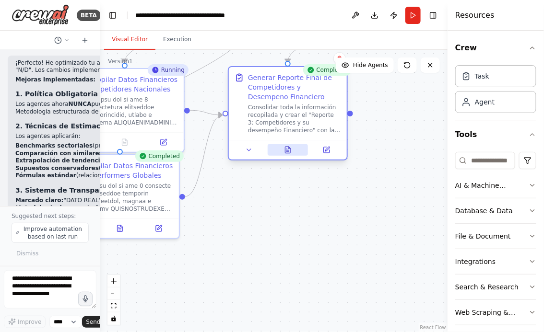
click at [289, 153] on icon at bounding box center [288, 150] width 8 height 8
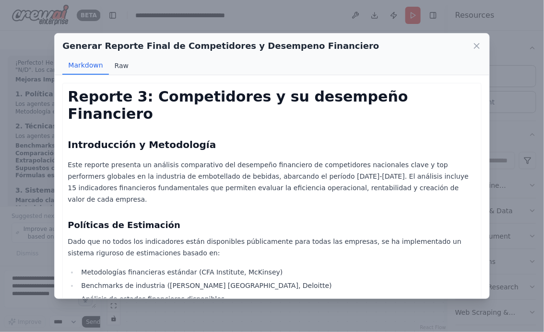
click at [120, 68] on button "Raw" at bounding box center [121, 66] width 25 height 18
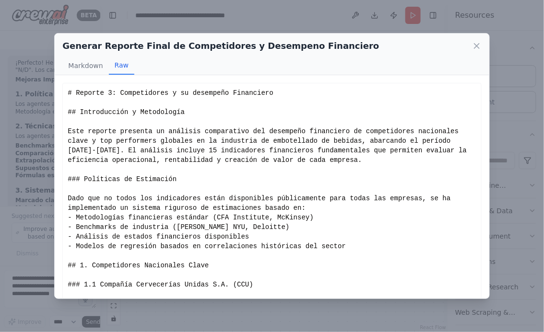
scroll to position [32, 0]
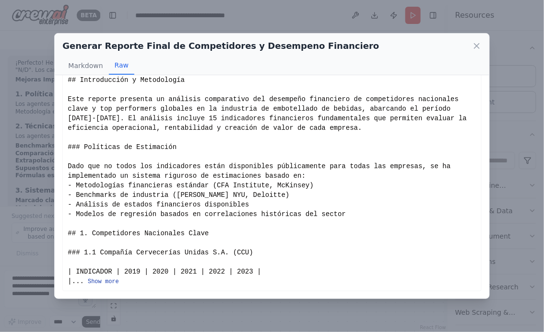
click at [103, 281] on button "Show more" at bounding box center [103, 282] width 31 height 8
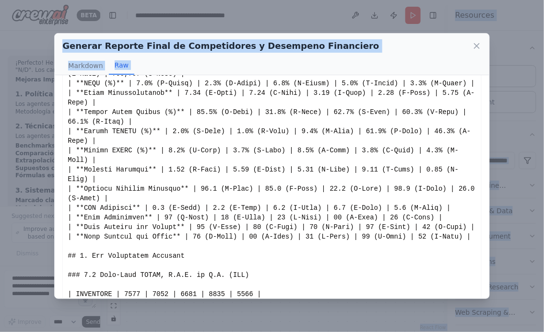
scroll to position [1039, 0]
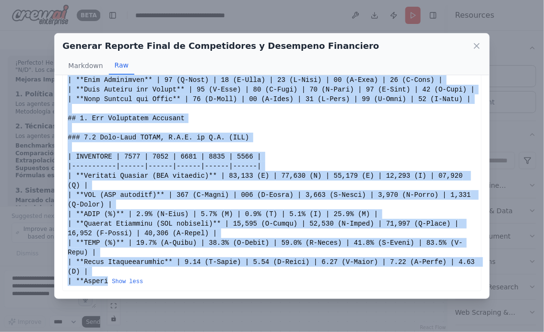
drag, startPoint x: 68, startPoint y: 95, endPoint x: 107, endPoint y: 281, distance: 190.2
click at [475, 45] on icon at bounding box center [476, 46] width 5 height 5
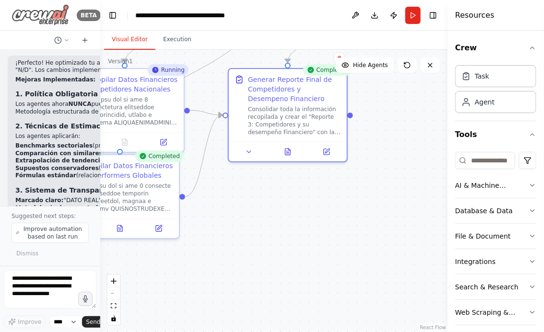
click at [36, 12] on img at bounding box center [41, 15] width 58 height 22
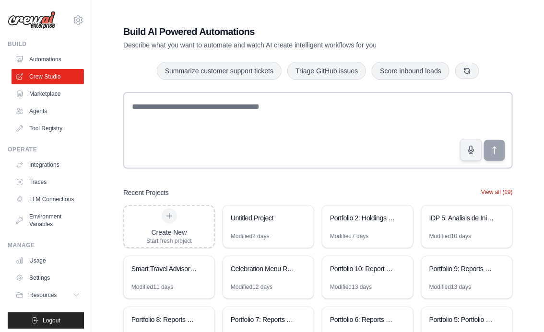
click at [505, 189] on button "View all (19)" at bounding box center [497, 192] width 32 height 8
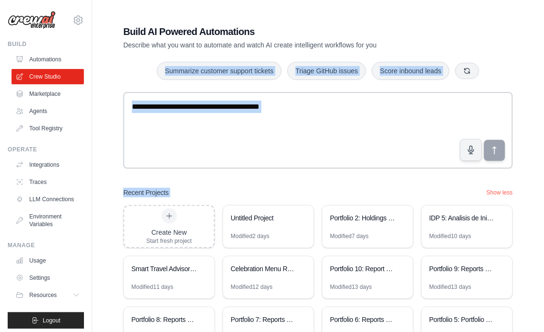
drag, startPoint x: 524, startPoint y: 174, endPoint x: 521, endPoint y: 44, distance: 130.4
click at [521, 44] on div "Build AI Powered Automations Describe what you want to automate and watch AI cr…" at bounding box center [317, 251] width 421 height 482
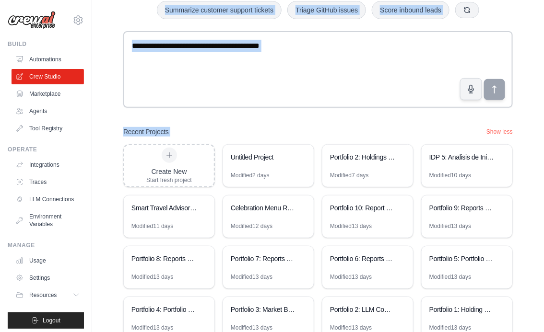
scroll to position [168, 0]
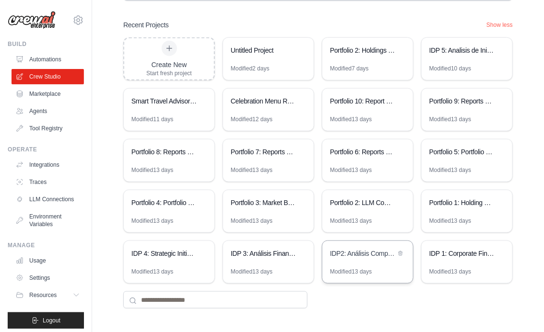
click at [347, 265] on div "IDP2: Análisis Competitivo Financiero" at bounding box center [367, 254] width 91 height 27
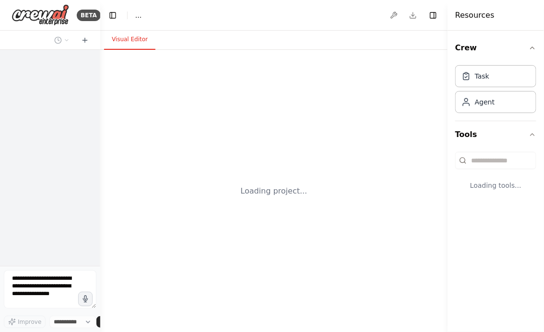
select select "****"
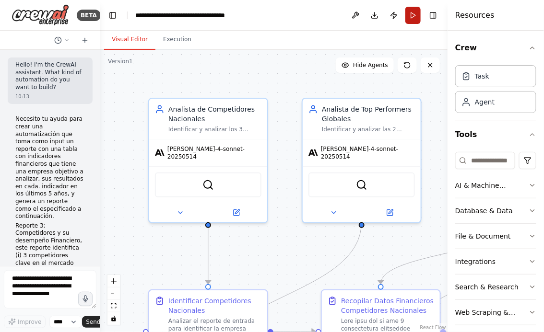
scroll to position [6110, 0]
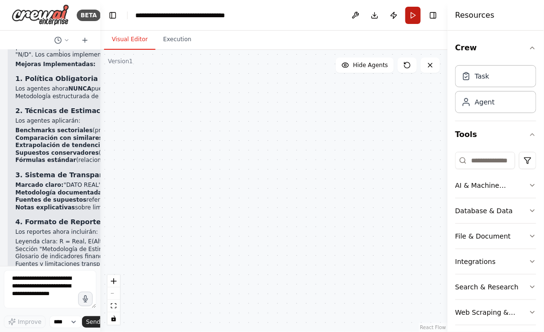
click at [414, 18] on button "Run" at bounding box center [412, 15] width 15 height 17
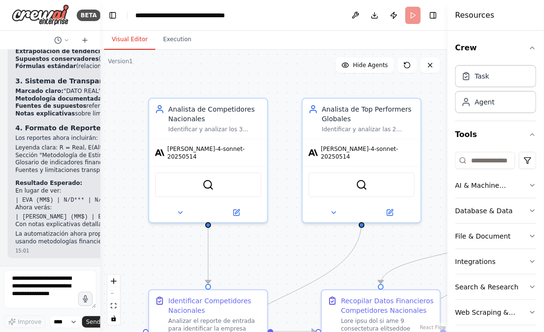
scroll to position [5987, 0]
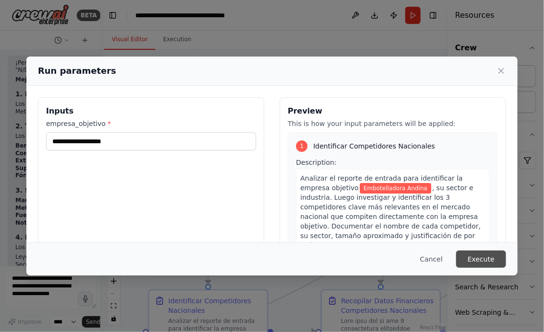
click at [485, 259] on button "Execute" at bounding box center [481, 259] width 50 height 17
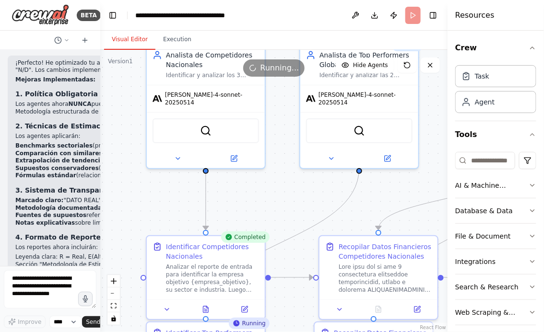
drag, startPoint x: 289, startPoint y: 260, endPoint x: 287, endPoint y: 137, distance: 123.2
click at [287, 138] on div ".deletable-edge-delete-btn { width: 20px; height: 20px; border: 0px solid #ffff…" at bounding box center [273, 191] width 347 height 282
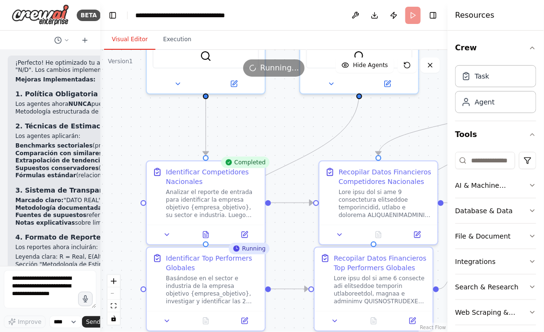
drag, startPoint x: 299, startPoint y: 235, endPoint x: 299, endPoint y: 184, distance: 50.8
click at [299, 185] on div ".deletable-edge-delete-btn { width: 20px; height: 20px; border: 0px solid #ffff…" at bounding box center [273, 191] width 347 height 282
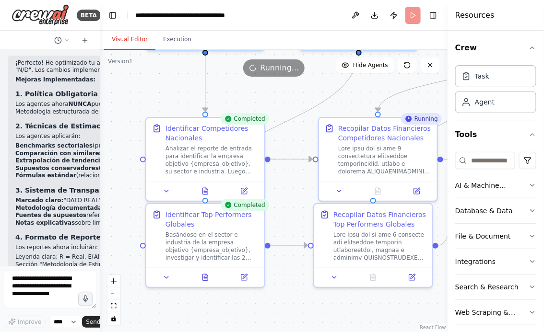
drag, startPoint x: 295, startPoint y: 202, endPoint x: 249, endPoint y: 186, distance: 49.1
click at [249, 186] on div ".deletable-edge-delete-btn { width: 20px; height: 20px; border: 0px solid #ffff…" at bounding box center [273, 191] width 347 height 282
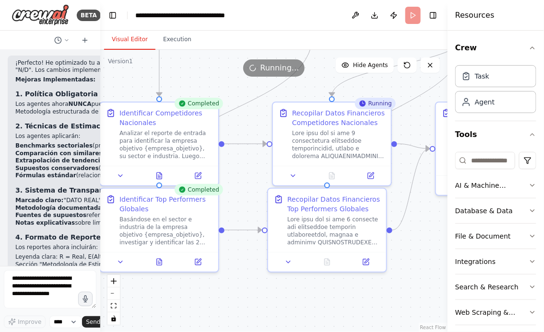
drag, startPoint x: 422, startPoint y: 267, endPoint x: 380, endPoint y: 267, distance: 41.7
click at [380, 267] on div ".deletable-edge-delete-btn { width: 20px; height: 20px; border: 0px solid #ffff…" at bounding box center [273, 191] width 347 height 282
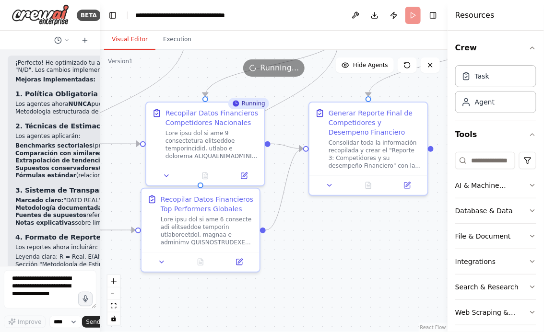
drag, startPoint x: 396, startPoint y: 260, endPoint x: 304, endPoint y: 262, distance: 92.5
click at [304, 262] on div ".deletable-edge-delete-btn { width: 20px; height: 20px; border: 0px solid #ffff…" at bounding box center [273, 191] width 347 height 282
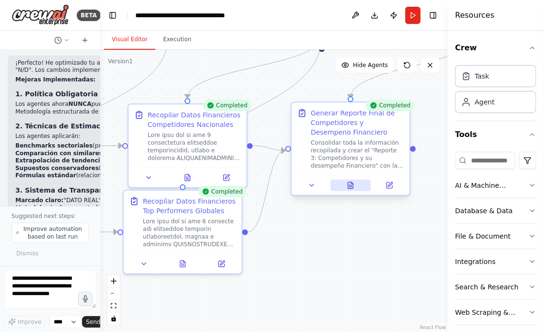
click at [344, 183] on button at bounding box center [350, 186] width 41 height 12
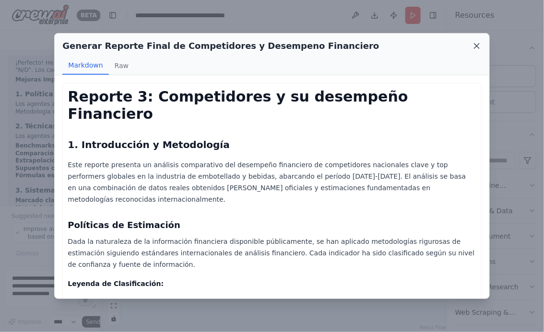
click at [475, 46] on icon at bounding box center [476, 46] width 5 height 5
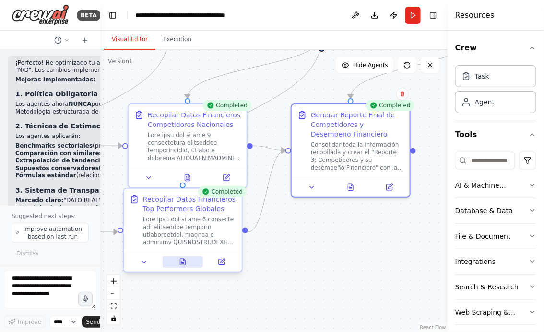
click at [185, 262] on icon at bounding box center [182, 262] width 5 height 6
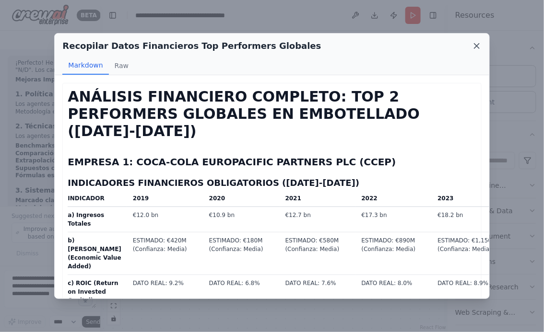
click at [474, 47] on icon at bounding box center [477, 46] width 10 height 10
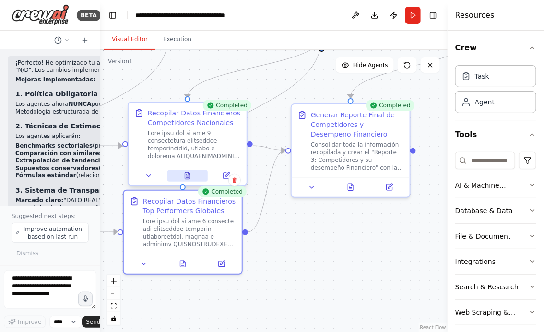
click at [185, 178] on icon at bounding box center [187, 176] width 5 height 6
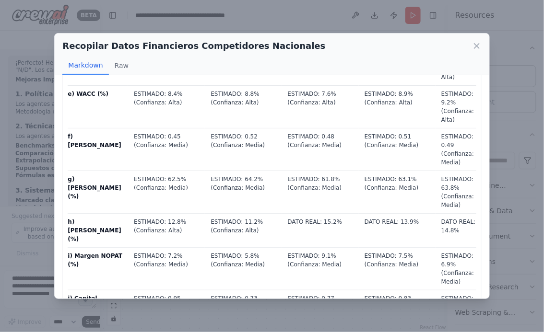
scroll to position [26, 0]
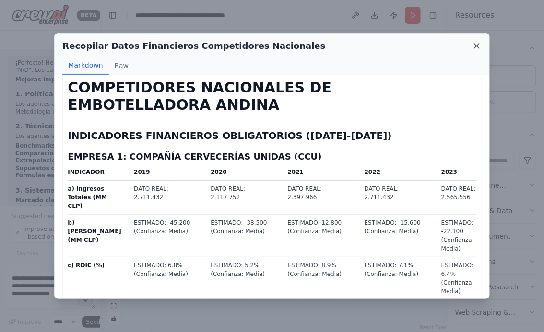
click at [474, 46] on icon at bounding box center [477, 46] width 10 height 10
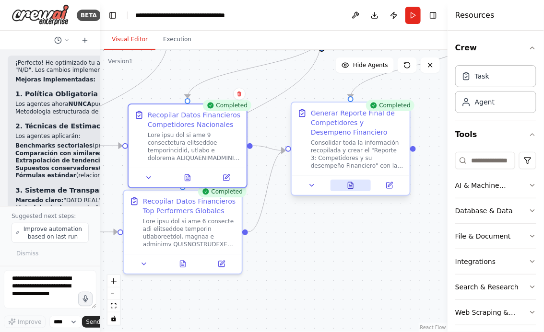
click at [351, 186] on icon at bounding box center [350, 185] width 5 height 6
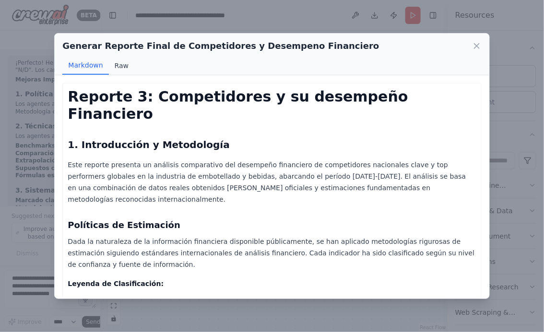
click at [121, 64] on button "Raw" at bounding box center [121, 66] width 25 height 18
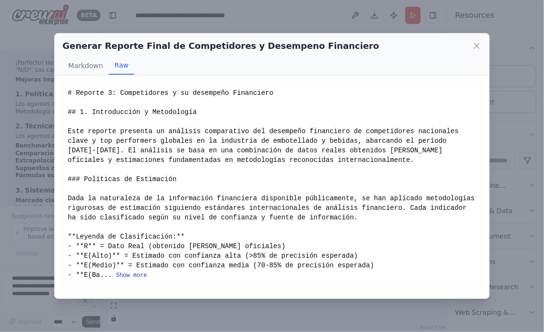
click at [135, 273] on button "Show more" at bounding box center [131, 276] width 31 height 8
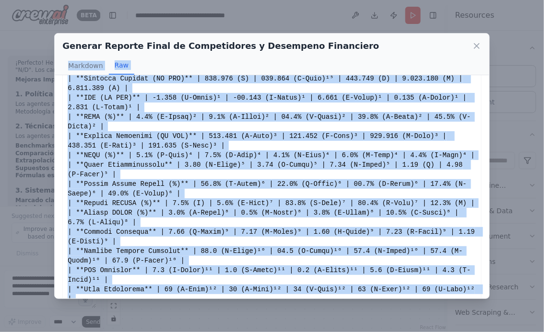
scroll to position [445, 0]
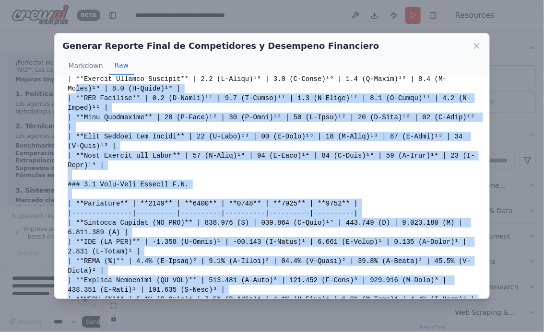
drag, startPoint x: 289, startPoint y: 281, endPoint x: 77, endPoint y: 90, distance: 285.7
click at [77, 90] on div "Show less" at bounding box center [272, 189] width 408 height 1093
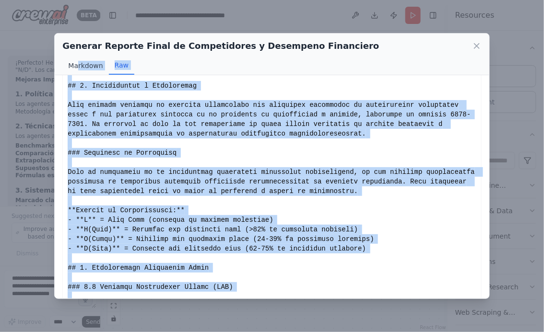
scroll to position [0, 0]
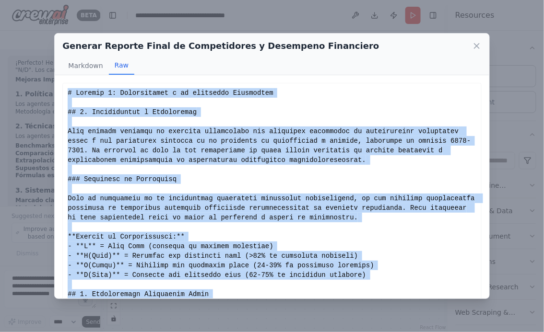
drag, startPoint x: 289, startPoint y: 281, endPoint x: 67, endPoint y: 92, distance: 292.1
copy div "# Reporte 3: Competidores y su desempeño Financiero ## 1. Introducción y Metodo…"
click at [476, 48] on icon at bounding box center [477, 46] width 10 height 10
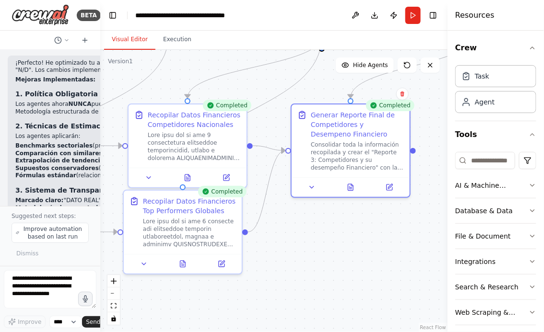
click at [297, 265] on div ".deletable-edge-delete-btn { width: 20px; height: 20px; border: 0px solid #ffff…" at bounding box center [273, 191] width 347 height 282
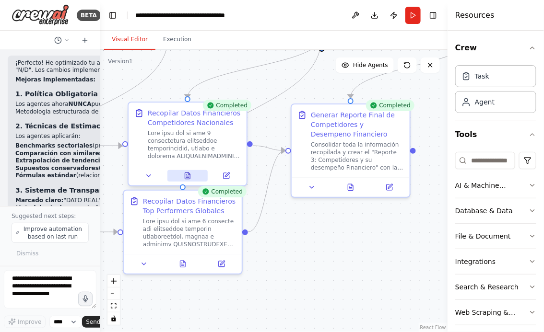
click at [187, 175] on icon at bounding box center [187, 176] width 5 height 6
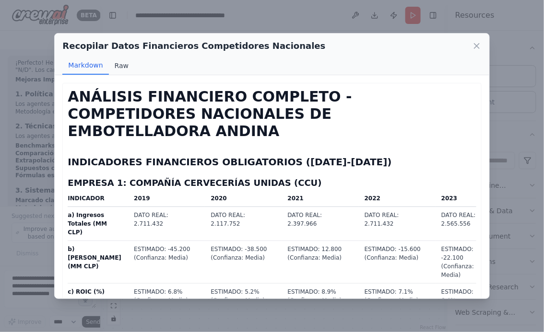
click at [119, 65] on button "Raw" at bounding box center [121, 66] width 25 height 18
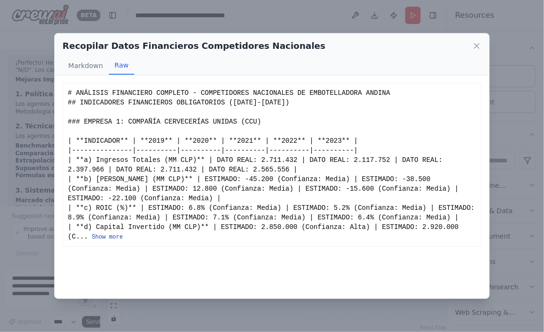
click at [112, 238] on button "Show more" at bounding box center [107, 237] width 31 height 8
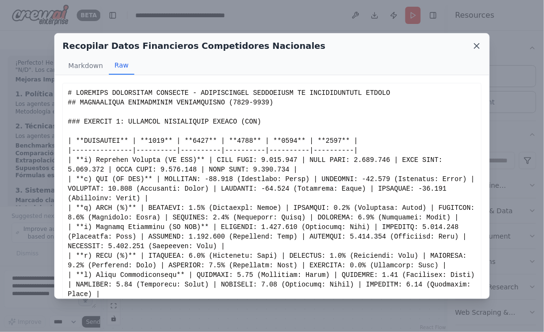
click at [477, 43] on icon at bounding box center [477, 46] width 10 height 10
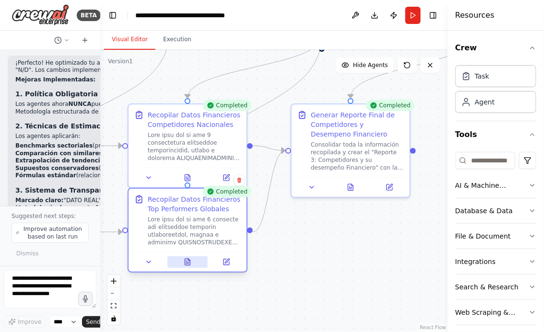
click at [184, 262] on icon at bounding box center [188, 262] width 8 height 8
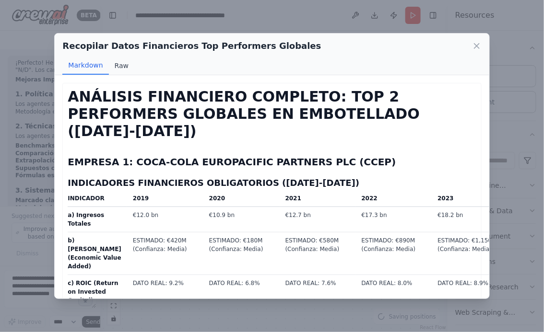
click at [118, 62] on button "Raw" at bounding box center [121, 66] width 25 height 18
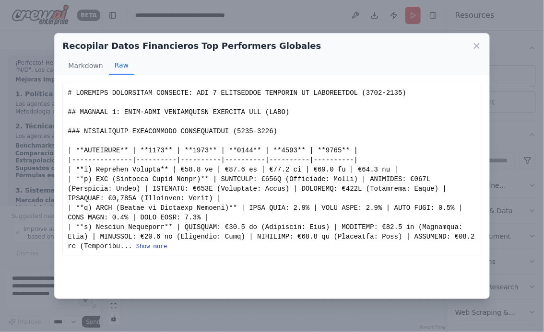
click at [148, 245] on button "Show more" at bounding box center [151, 247] width 31 height 8
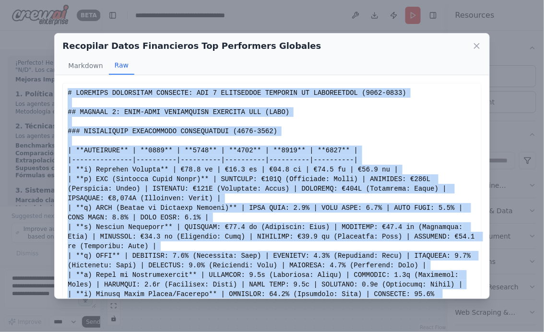
drag, startPoint x: 277, startPoint y: 225, endPoint x: 67, endPoint y: 93, distance: 248.5
copy div "# ANÁLISIS FINANCIERO COMPLETO: TOP 2 PERFORMERS GLOBALES EN EMBOTELLADO (2019-…"
click at [477, 46] on icon at bounding box center [477, 46] width 10 height 10
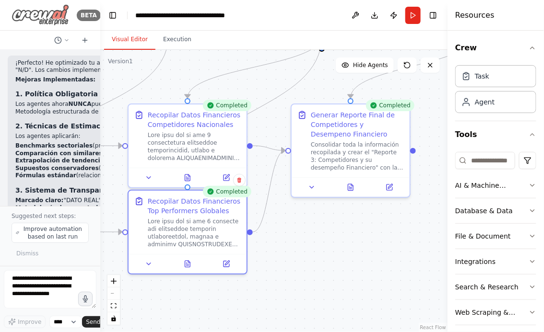
click at [47, 13] on img at bounding box center [41, 15] width 58 height 22
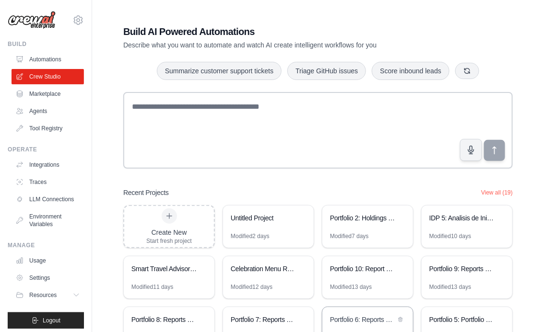
scroll to position [67, 0]
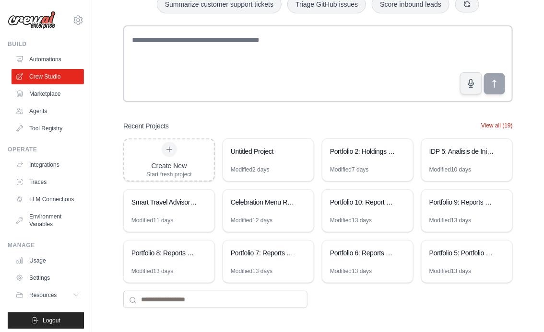
click at [498, 126] on button "View all (19)" at bounding box center [497, 126] width 32 height 8
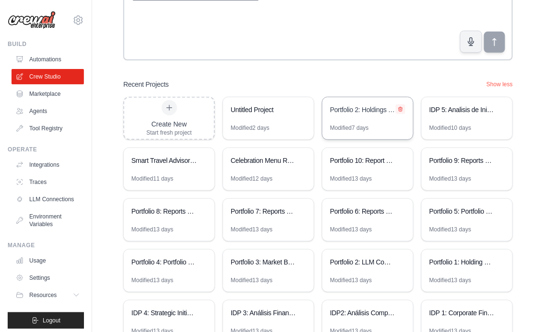
scroll to position [168, 0]
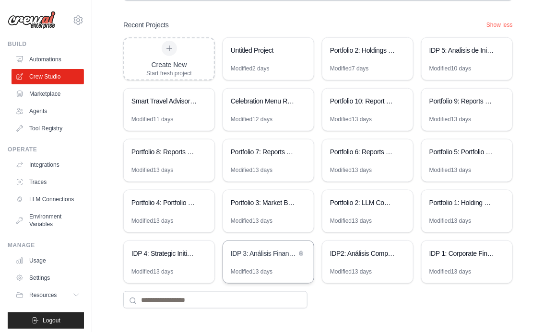
click at [258, 255] on div "IDP 3: Análisis Financiero Competitivo Integral" at bounding box center [264, 254] width 66 height 10
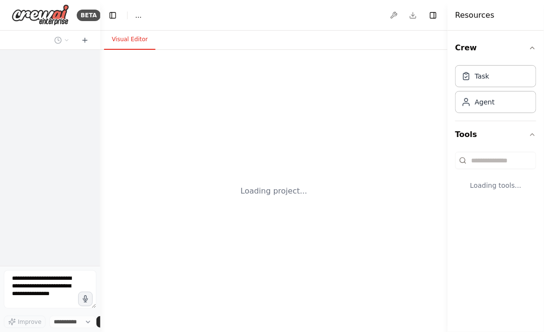
select select "****"
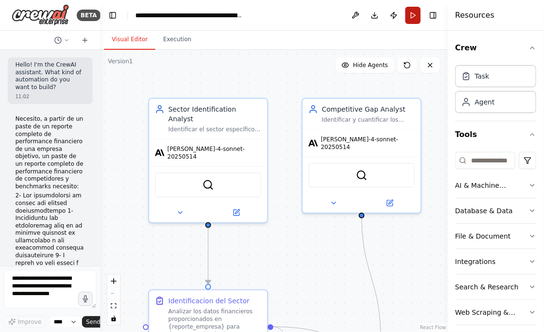
scroll to position [4547, 0]
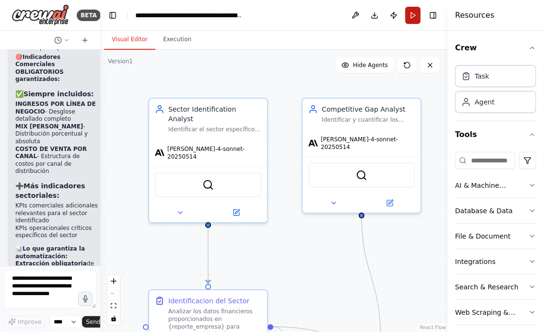
click at [416, 18] on button "Run" at bounding box center [412, 15] width 15 height 17
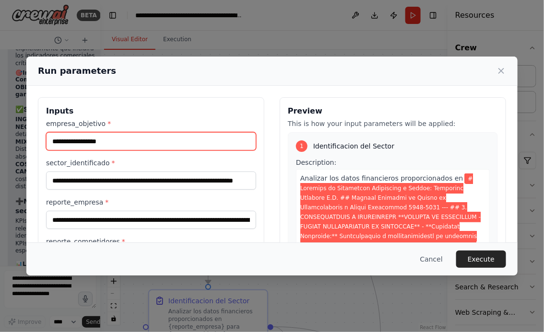
drag, startPoint x: 124, startPoint y: 142, endPoint x: 0, endPoint y: 143, distance: 124.6
click at [0, 143] on div "**********" at bounding box center [272, 166] width 544 height 332
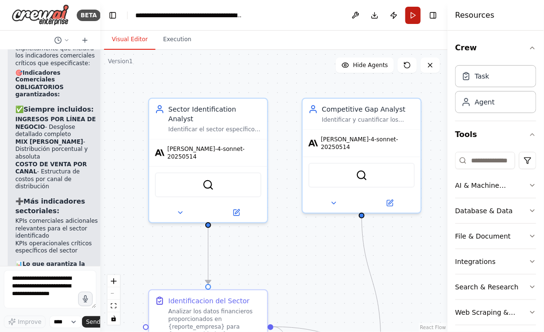
click at [416, 13] on button "Run" at bounding box center [412, 15] width 15 height 17
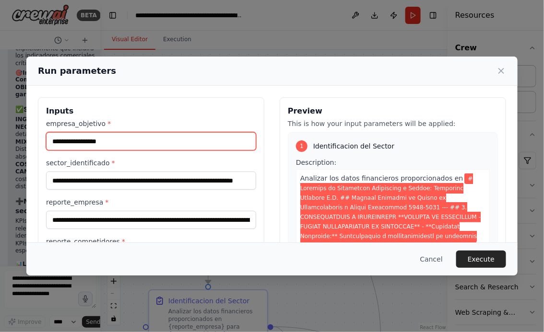
click at [179, 142] on input "**********" at bounding box center [151, 141] width 210 height 18
type input "**********"
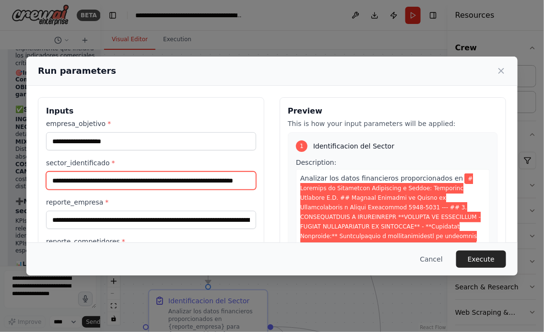
scroll to position [0, 44]
drag, startPoint x: 51, startPoint y: 180, endPoint x: 274, endPoint y: 191, distance: 223.2
click at [274, 192] on div "**********" at bounding box center [272, 210] width 468 height 227
paste input "**********"
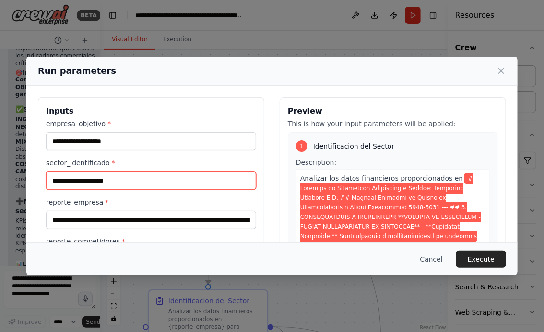
type input "**********"
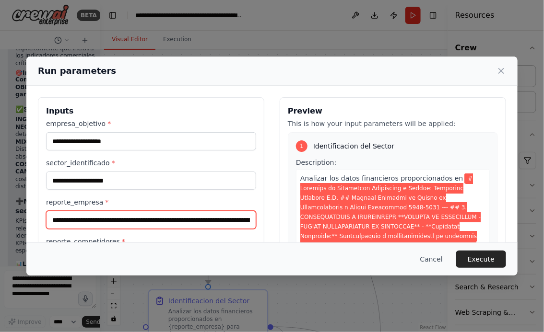
click at [51, 219] on input "reporte_empresa *" at bounding box center [151, 220] width 210 height 18
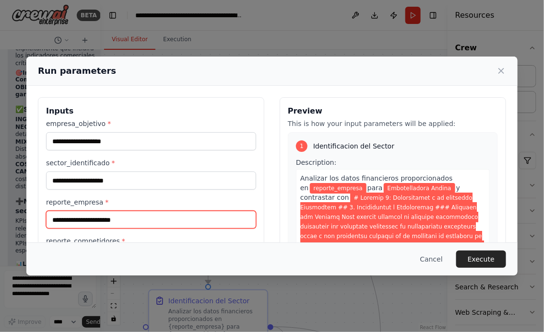
paste input "**********"
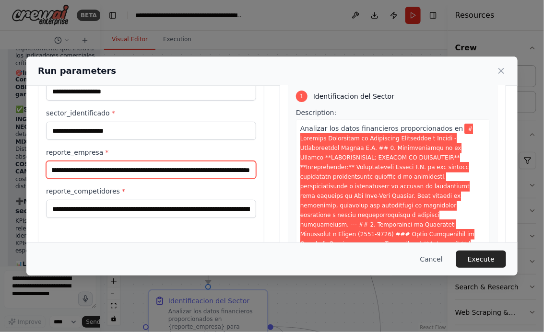
scroll to position [69, 0]
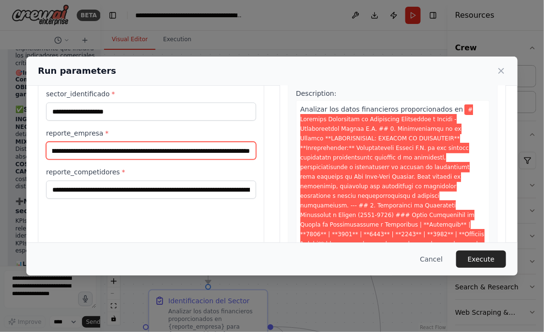
type input "**********"
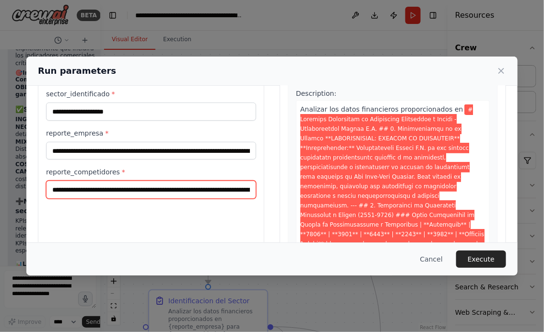
click at [51, 189] on input "reporte_competidores *" at bounding box center [151, 190] width 210 height 18
paste input "**********"
type input "**********"
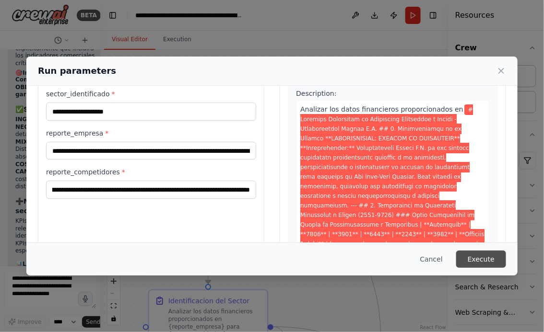
click at [488, 261] on button "Execute" at bounding box center [481, 259] width 50 height 17
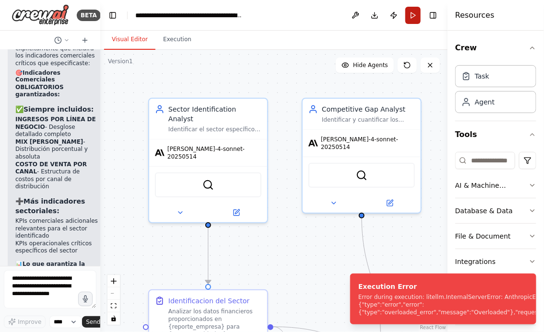
click at [411, 16] on button "Run" at bounding box center [412, 15] width 15 height 17
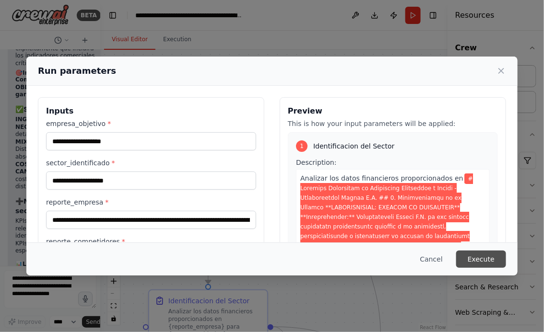
click at [481, 259] on button "Execute" at bounding box center [481, 259] width 50 height 17
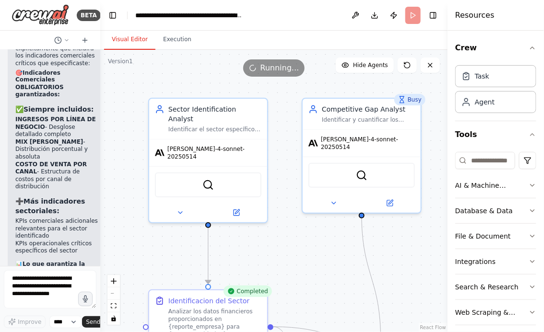
drag, startPoint x: 304, startPoint y: 274, endPoint x: 285, endPoint y: 197, distance: 78.7
click at [285, 197] on div ".deletable-edge-delete-btn { width: 20px; height: 20px; border: 0px solid #ffff…" at bounding box center [273, 191] width 347 height 282
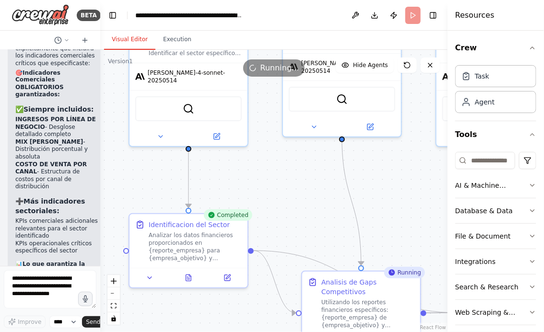
drag, startPoint x: 299, startPoint y: 197, endPoint x: 277, endPoint y: 176, distance: 30.9
click at [282, 177] on div ".deletable-edge-delete-btn { width: 20px; height: 20px; border: 0px solid #ffff…" at bounding box center [273, 191] width 347 height 282
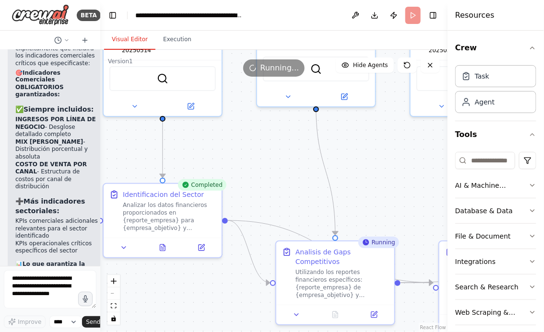
drag, startPoint x: 378, startPoint y: 195, endPoint x: 350, endPoint y: 166, distance: 40.0
click at [350, 166] on div ".deletable-edge-delete-btn { width: 20px; height: 20px; border: 0px solid #ffff…" at bounding box center [273, 191] width 347 height 282
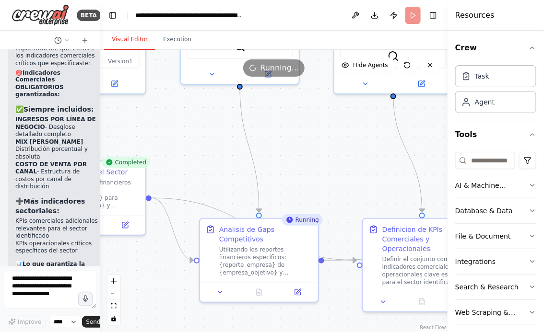
drag, startPoint x: 344, startPoint y: 160, endPoint x: 286, endPoint y: 159, distance: 58.0
click at [286, 159] on div ".deletable-edge-delete-btn { width: 20px; height: 20px; border: 0px solid #ffff…" at bounding box center [273, 191] width 347 height 282
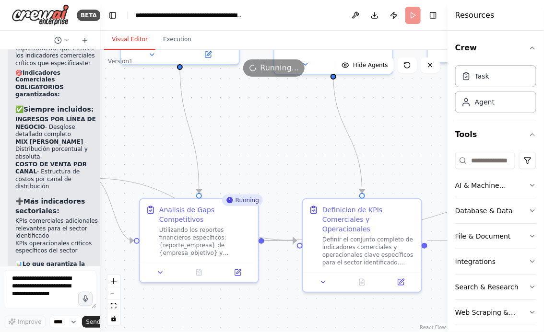
drag, startPoint x: 325, startPoint y: 161, endPoint x: 247, endPoint y: 146, distance: 80.1
click at [247, 146] on div ".deletable-edge-delete-btn { width: 20px; height: 20px; border: 0px solid #ffff…" at bounding box center [273, 191] width 347 height 282
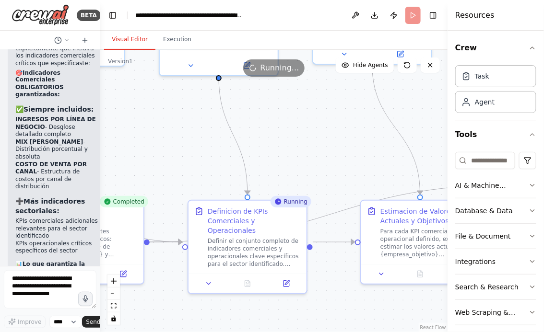
drag, startPoint x: 376, startPoint y: 142, endPoint x: 267, endPoint y: 134, distance: 109.1
click at [268, 133] on div ".deletable-edge-delete-btn { width: 20px; height: 20px; border: 0px solid #ffff…" at bounding box center [273, 191] width 347 height 282
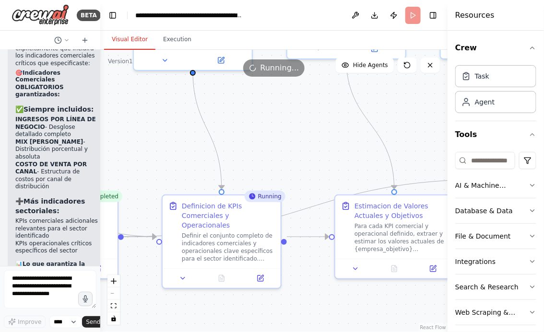
drag, startPoint x: 308, startPoint y: 133, endPoint x: 158, endPoint y: 110, distance: 152.2
click at [158, 109] on div ".deletable-edge-delete-btn { width: 20px; height: 20px; border: 0px solid #ffff…" at bounding box center [273, 191] width 347 height 282
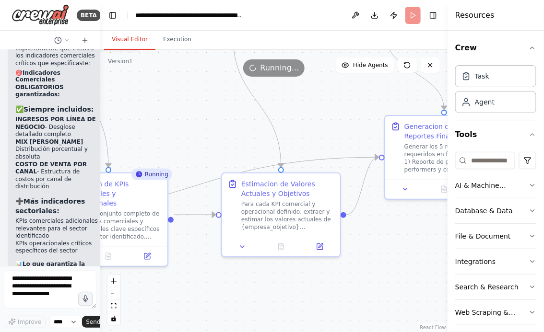
drag, startPoint x: 280, startPoint y: 108, endPoint x: 309, endPoint y: 106, distance: 28.8
click at [309, 107] on div ".deletable-edge-delete-btn { width: 20px; height: 20px; border: 0px solid #ffff…" at bounding box center [273, 191] width 347 height 282
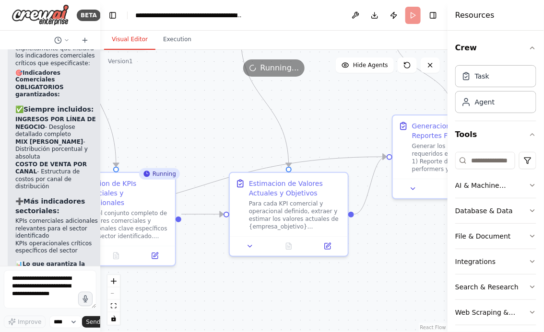
drag, startPoint x: 307, startPoint y: 116, endPoint x: 337, endPoint y: 112, distance: 30.5
click at [337, 112] on div ".deletable-edge-delete-btn { width: 20px; height: 20px; border: 0px solid #ffff…" at bounding box center [273, 191] width 347 height 282
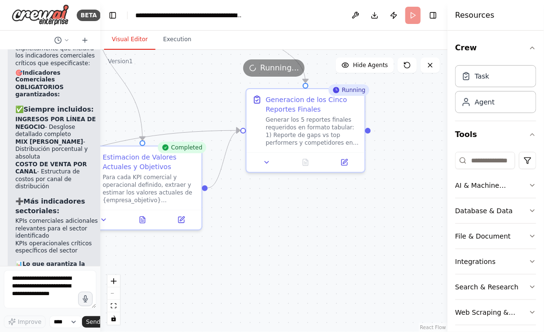
drag, startPoint x: 385, startPoint y: 296, endPoint x: 177, endPoint y: 277, distance: 208.8
click at [178, 276] on div ".deletable-edge-delete-btn { width: 20px; height: 20px; border: 0px solid #ffff…" at bounding box center [273, 191] width 347 height 282
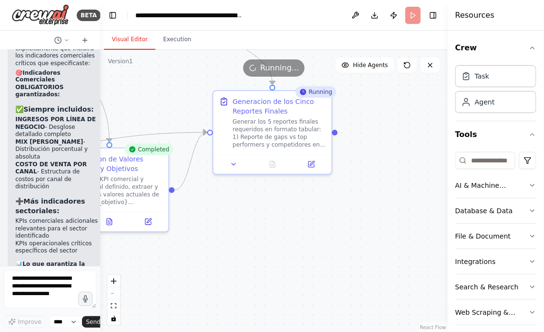
scroll to position [4463, 0]
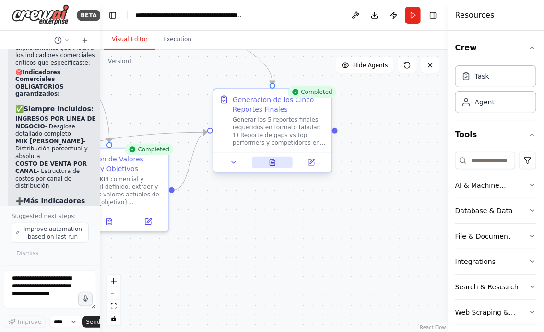
click at [275, 167] on button at bounding box center [272, 163] width 41 height 12
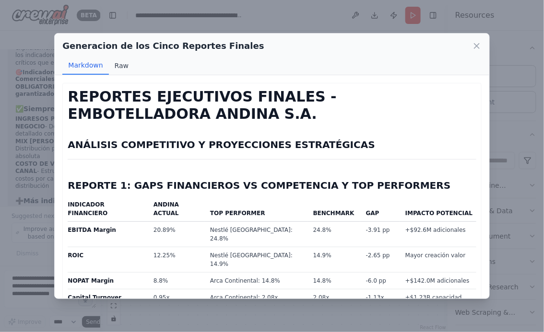
click at [116, 71] on button "Raw" at bounding box center [121, 66] width 25 height 18
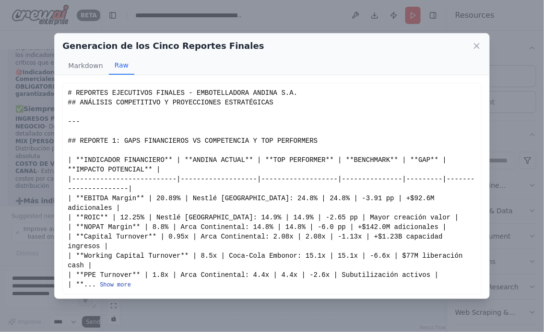
click at [116, 281] on button "Show more" at bounding box center [115, 285] width 31 height 8
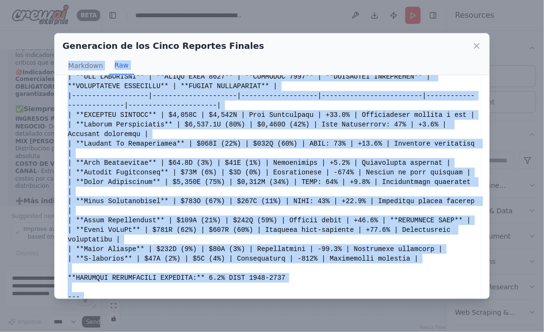
scroll to position [0, 0]
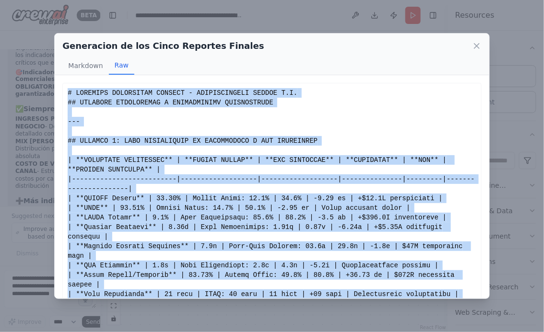
drag, startPoint x: 186, startPoint y: 228, endPoint x: 67, endPoint y: 96, distance: 178.2
copy div "# LOREMIPS DOLORSITAM CONSECT - ADIPISCINGELI SEDDOE T.I. ## UTLABORE ETDOLOREM…"
